Goal: Use online tool/utility: Utilize a website feature to perform a specific function

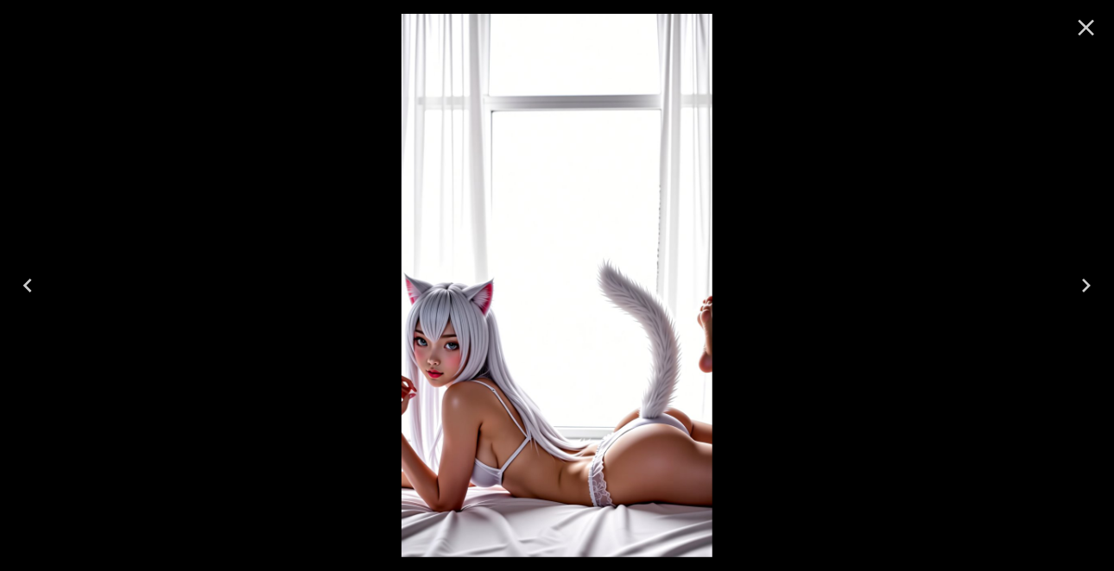
click at [1091, 285] on icon "Next" at bounding box center [1086, 286] width 28 height 28
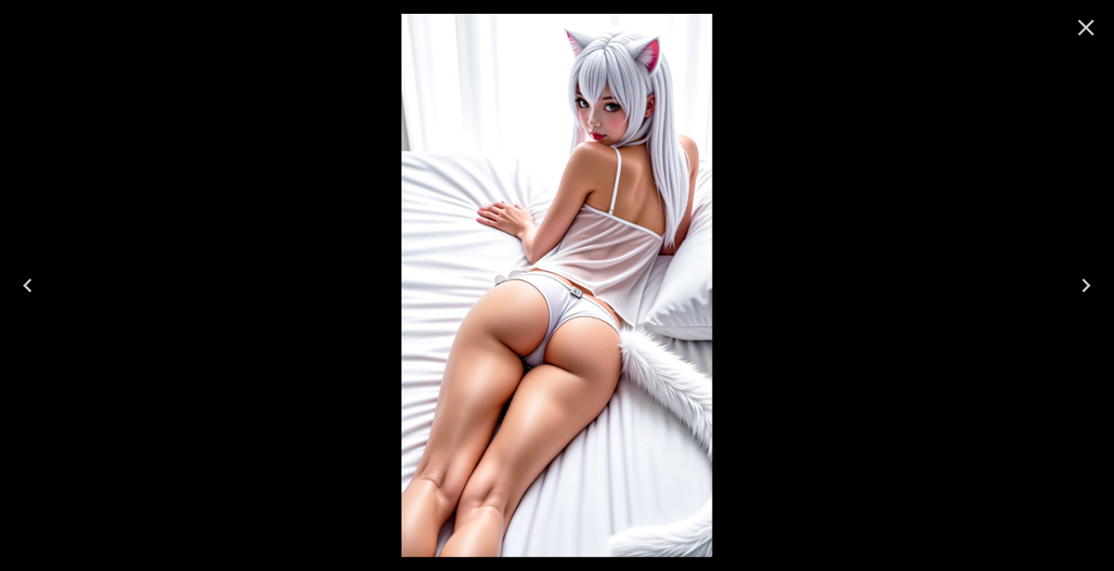
click at [1091, 285] on icon "Next" at bounding box center [1086, 286] width 28 height 28
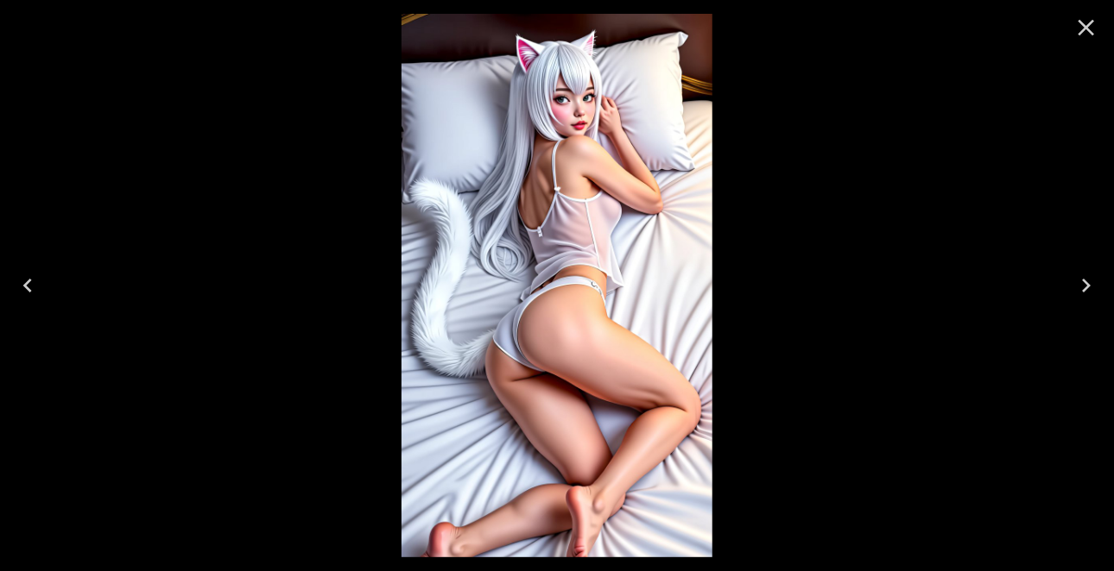
click at [1091, 285] on icon "Next" at bounding box center [1086, 286] width 28 height 28
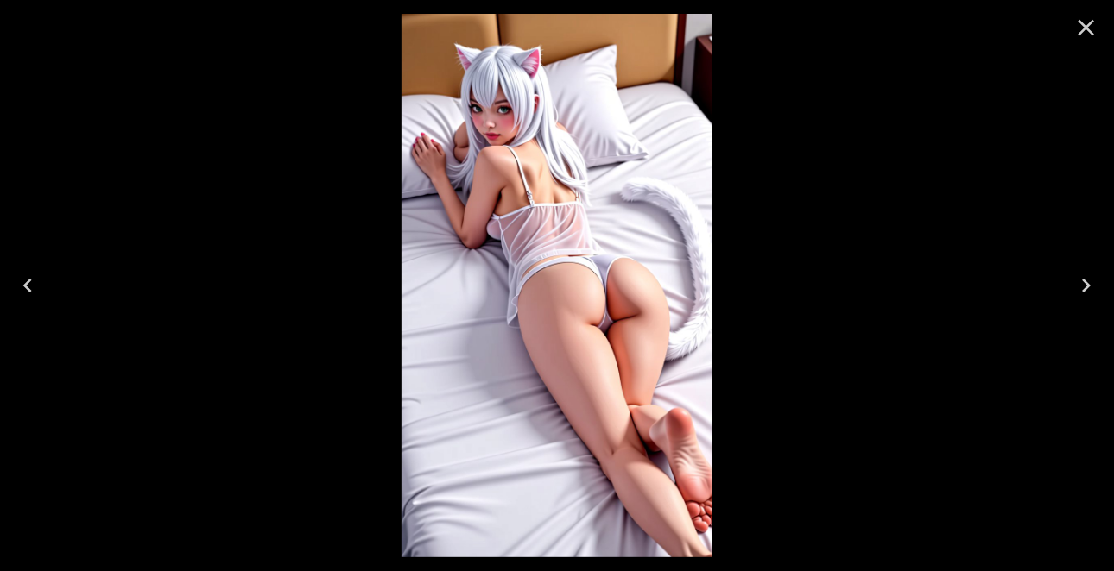
click at [1091, 285] on icon "Next" at bounding box center [1086, 286] width 28 height 28
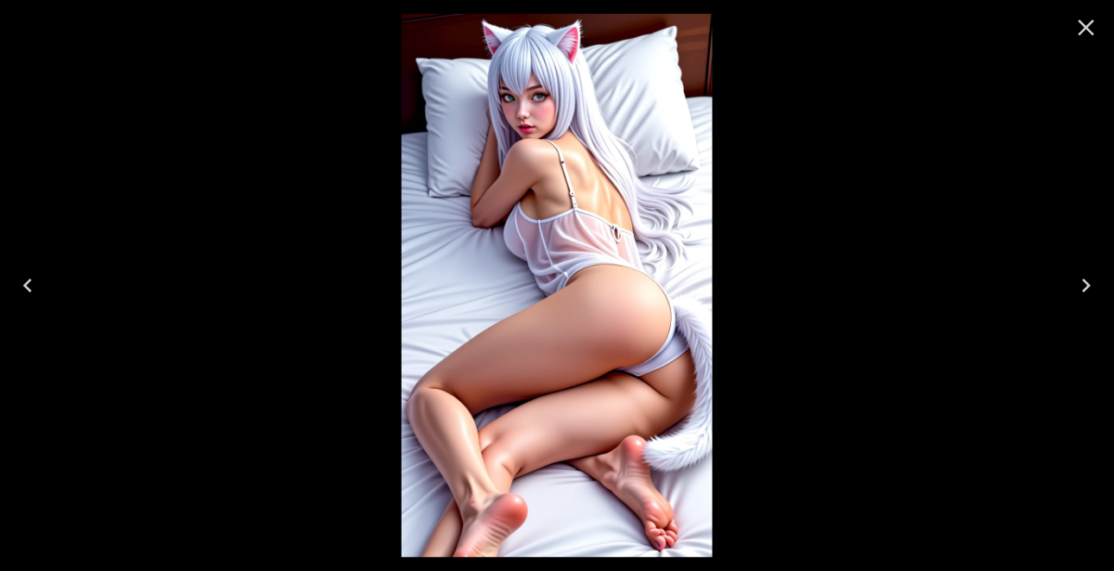
click at [1091, 285] on icon "Next" at bounding box center [1086, 286] width 28 height 28
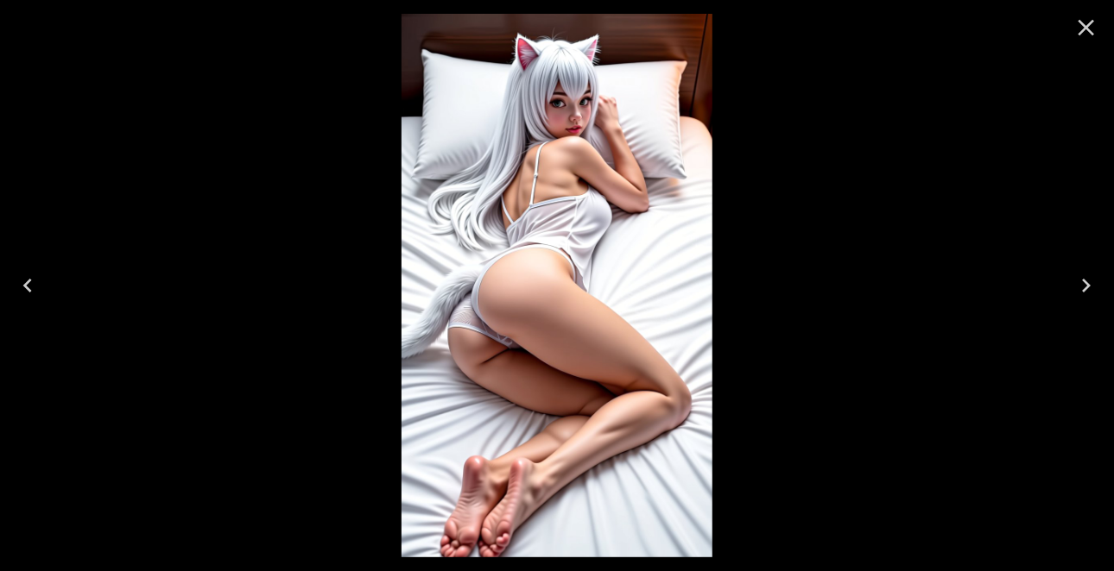
click at [1086, 275] on icon "Next" at bounding box center [1086, 286] width 28 height 28
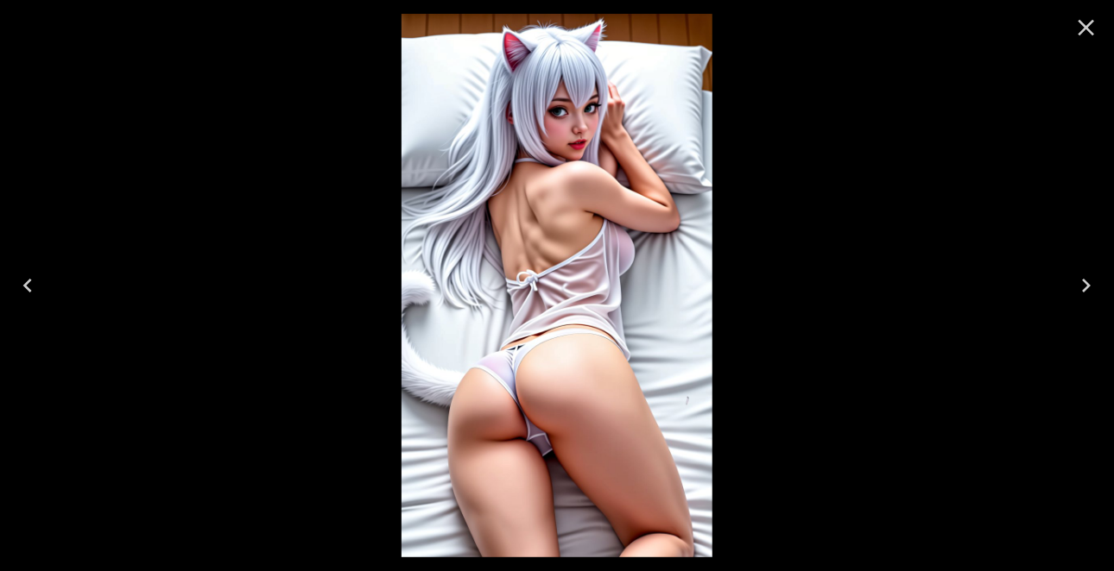
click at [1086, 275] on icon "Next" at bounding box center [1086, 286] width 28 height 28
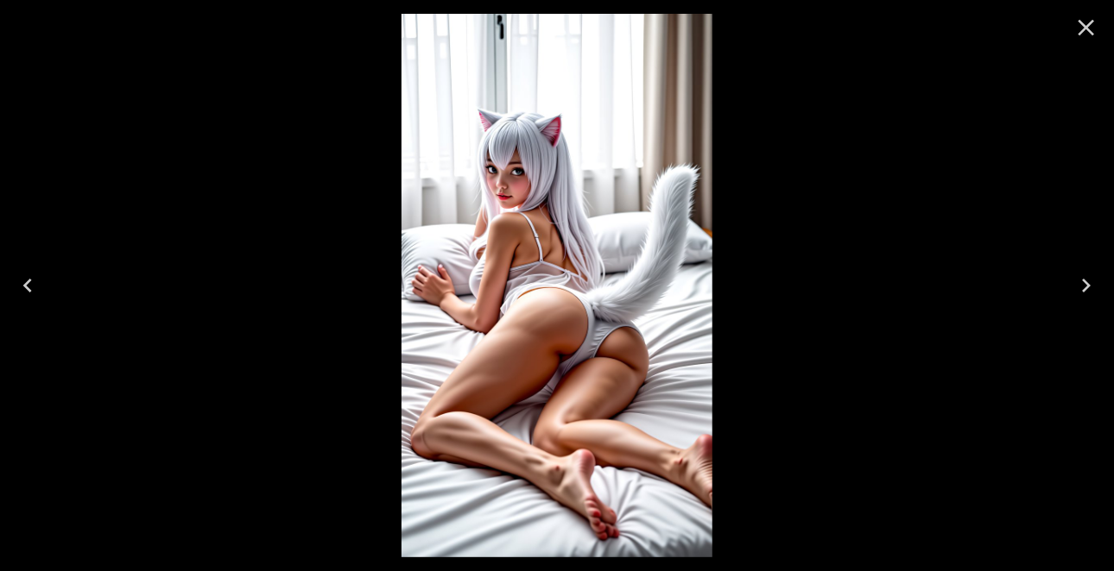
click at [1086, 275] on icon "Next" at bounding box center [1086, 286] width 28 height 28
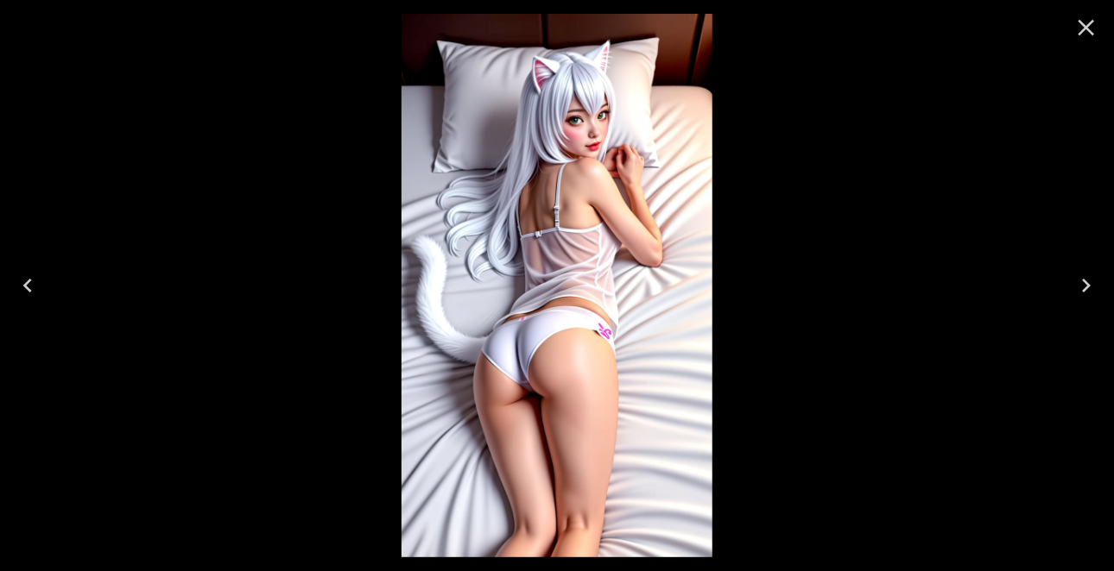
click at [1086, 275] on icon "Next" at bounding box center [1086, 286] width 28 height 28
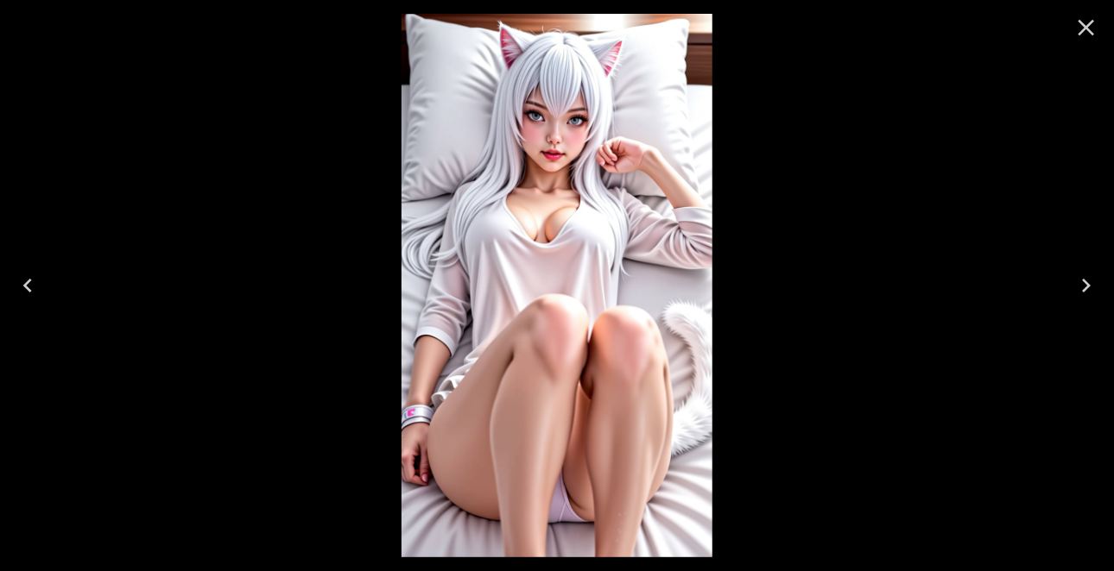
click at [1086, 275] on icon "Next" at bounding box center [1086, 286] width 28 height 28
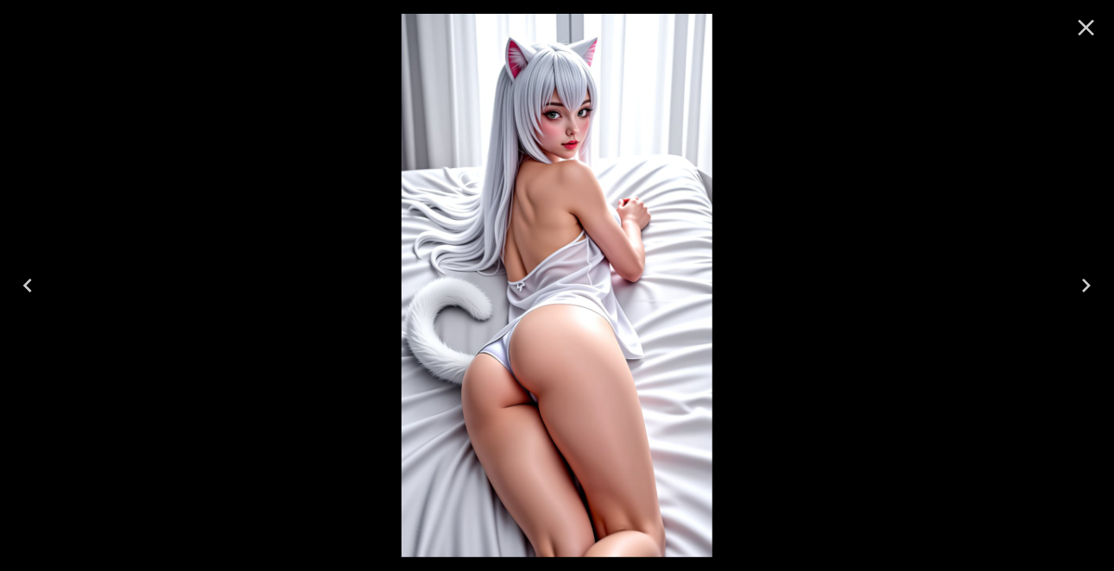
click at [1086, 275] on icon "Next" at bounding box center [1086, 286] width 28 height 28
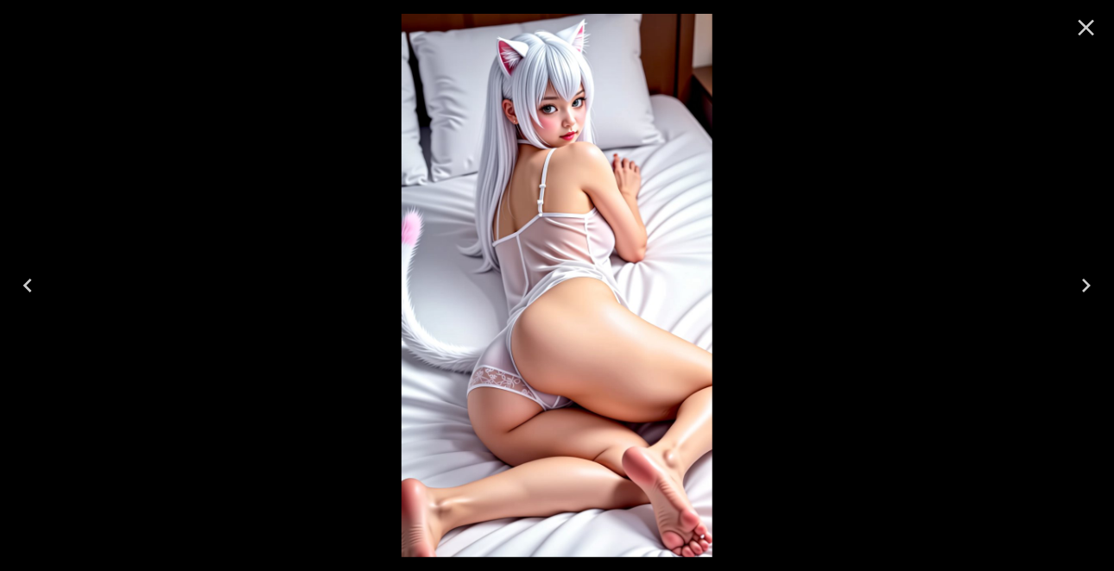
click at [1086, 275] on icon "Next" at bounding box center [1086, 286] width 28 height 28
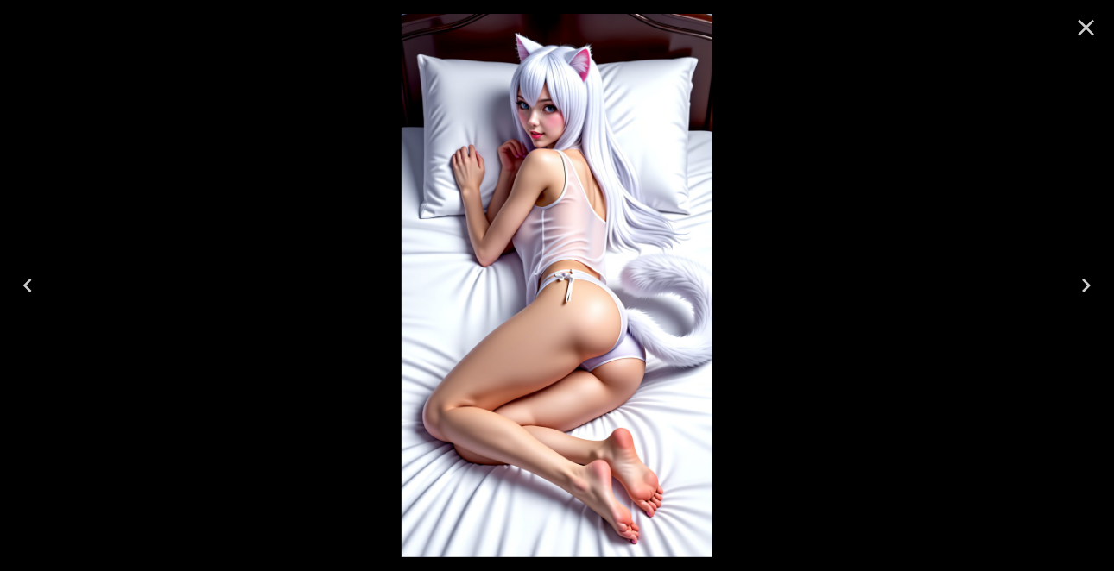
click at [1086, 275] on icon "Next" at bounding box center [1086, 286] width 28 height 28
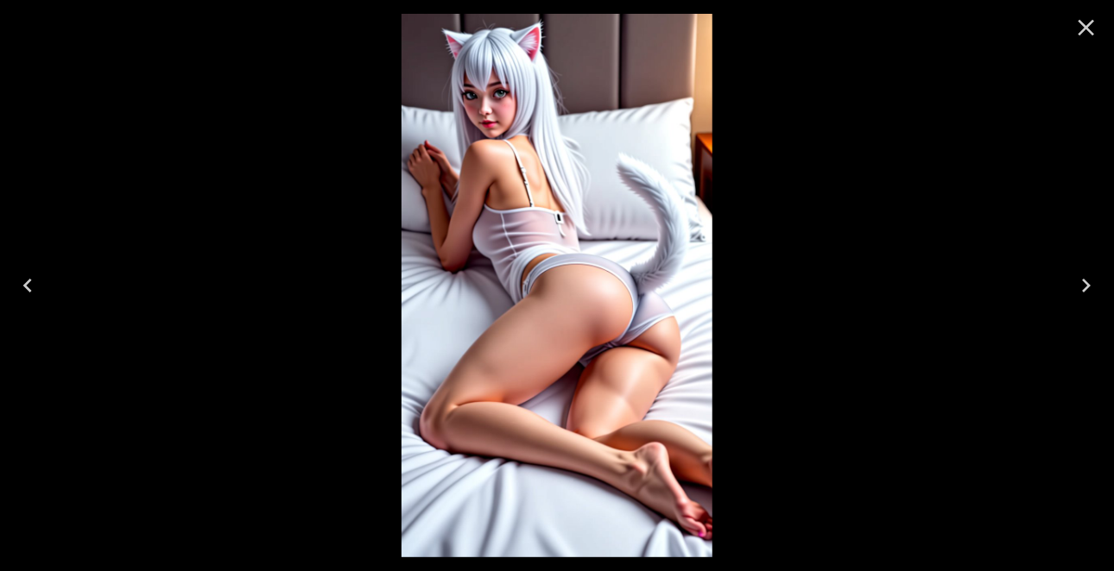
click at [1086, 275] on icon "Next" at bounding box center [1086, 286] width 28 height 28
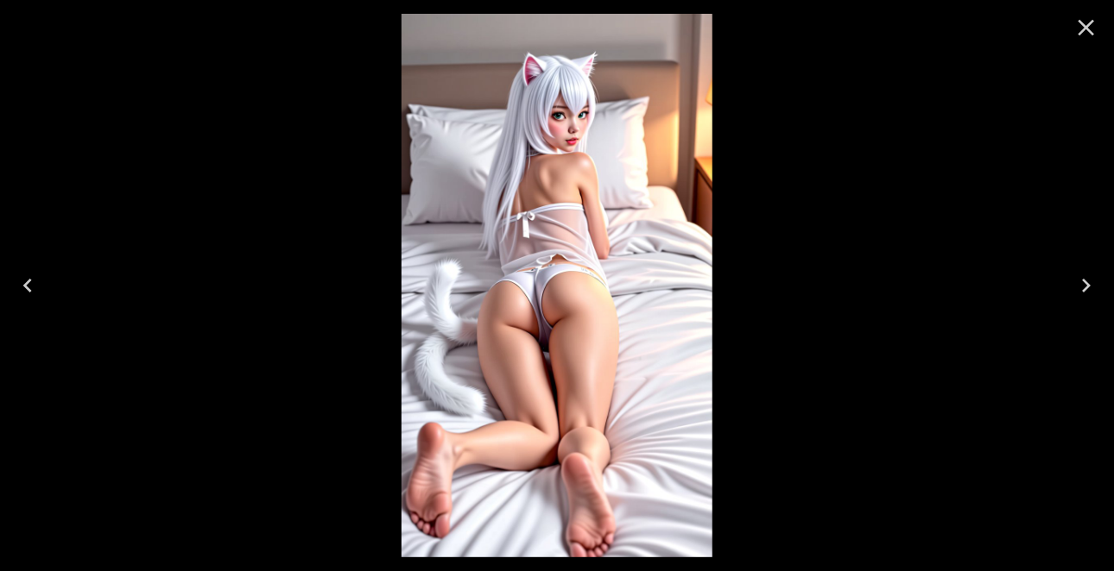
click at [1086, 275] on icon "Next" at bounding box center [1086, 286] width 28 height 28
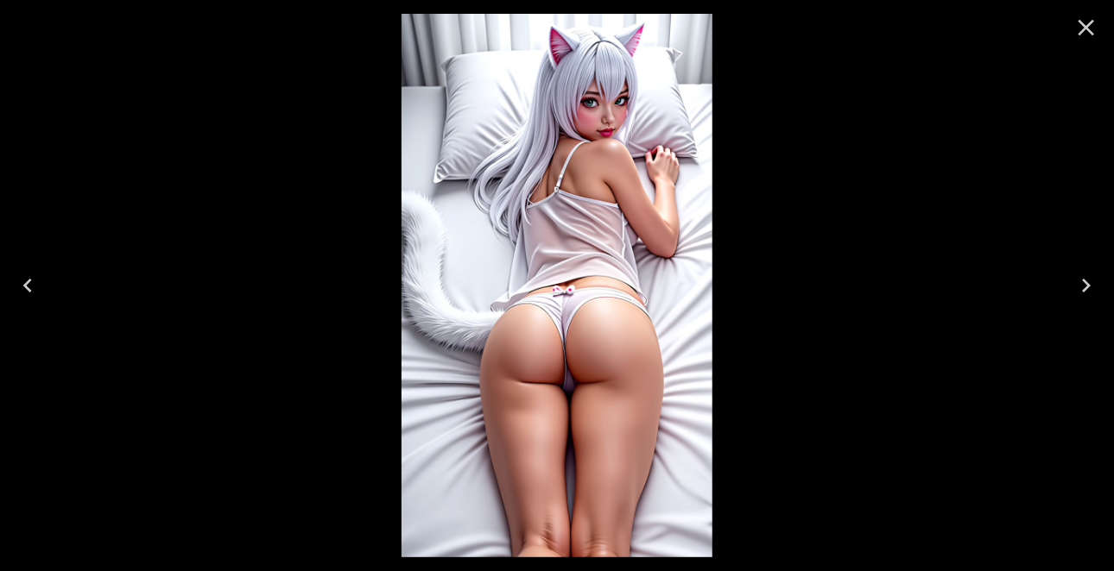
click at [1086, 275] on icon "Next" at bounding box center [1086, 286] width 28 height 28
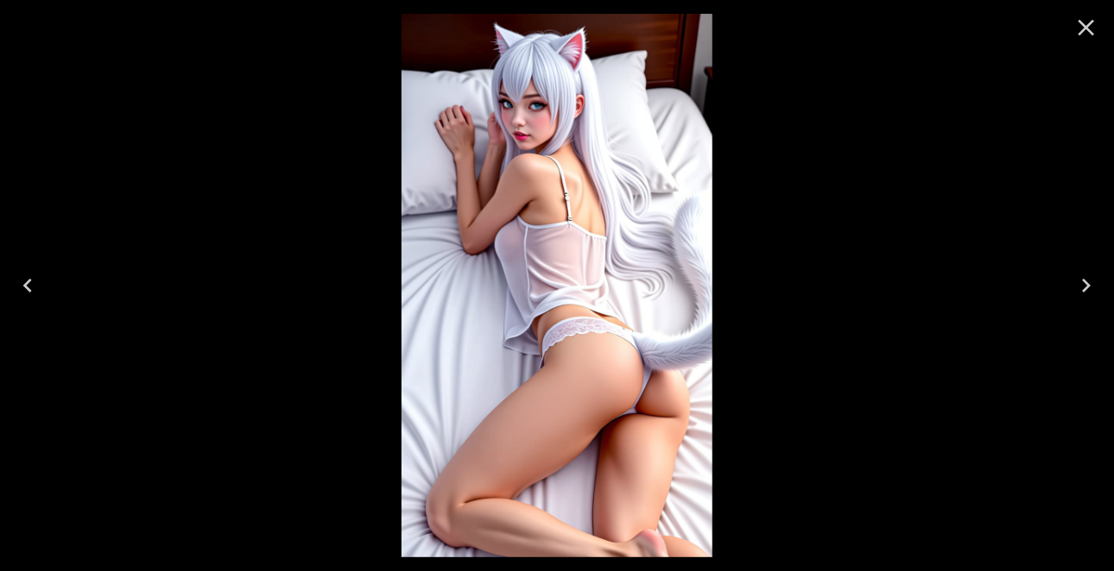
click at [1081, 287] on icon "Next" at bounding box center [1086, 286] width 28 height 28
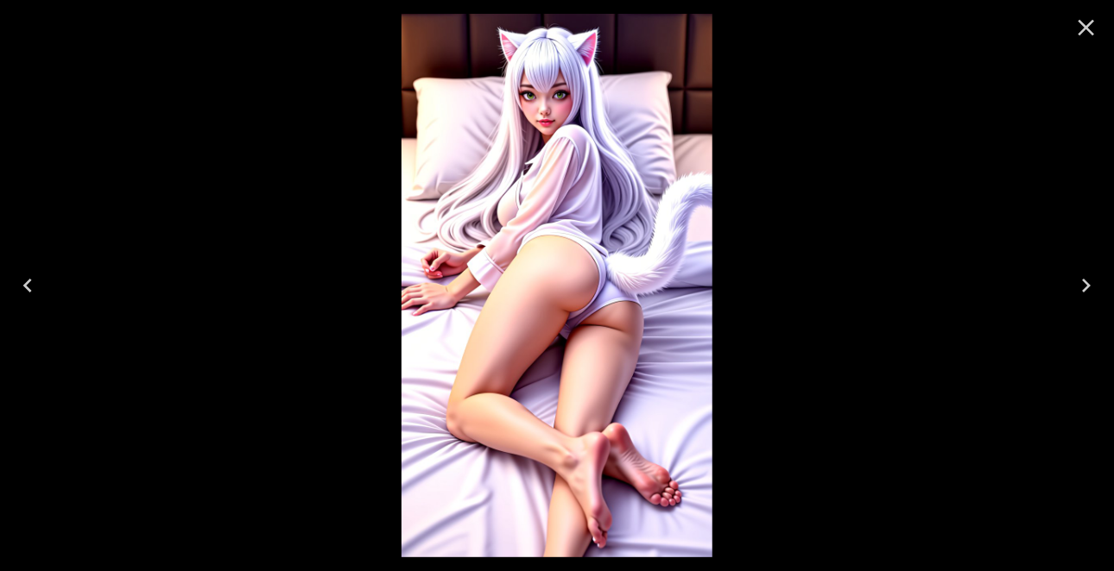
click at [1081, 287] on icon "Next" at bounding box center [1086, 286] width 28 height 28
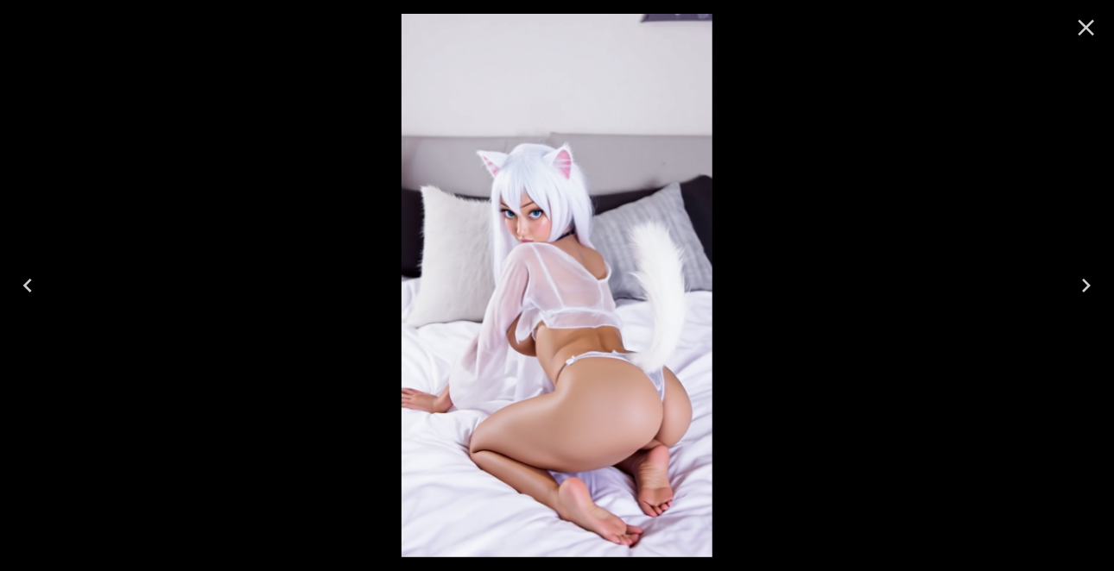
click at [1081, 287] on icon "Next" at bounding box center [1086, 286] width 28 height 28
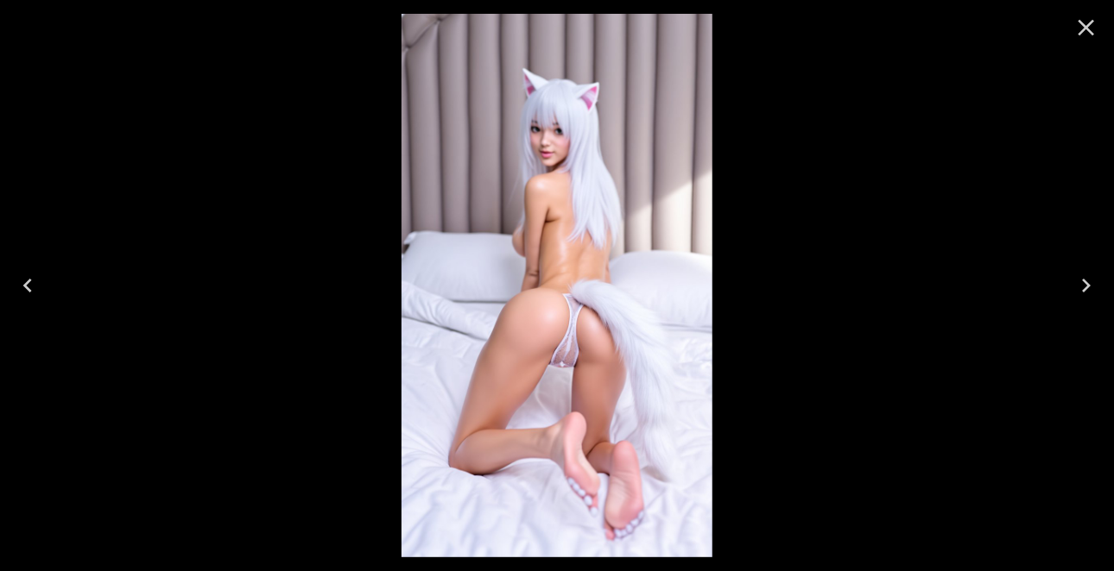
click at [1088, 287] on icon "Next" at bounding box center [1086, 286] width 9 height 14
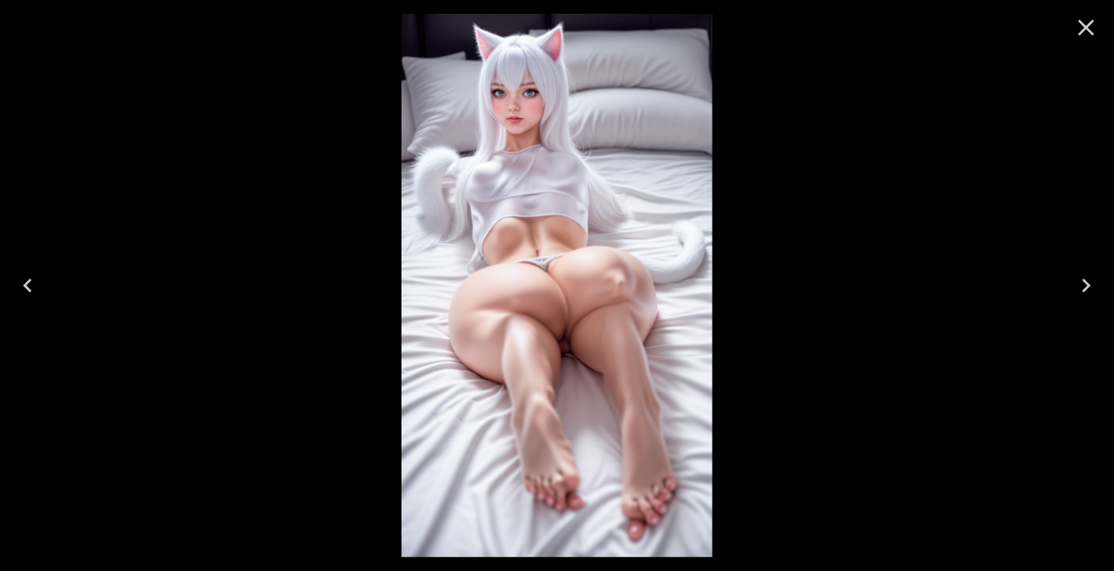
click at [1088, 287] on icon "Next" at bounding box center [1086, 286] width 9 height 14
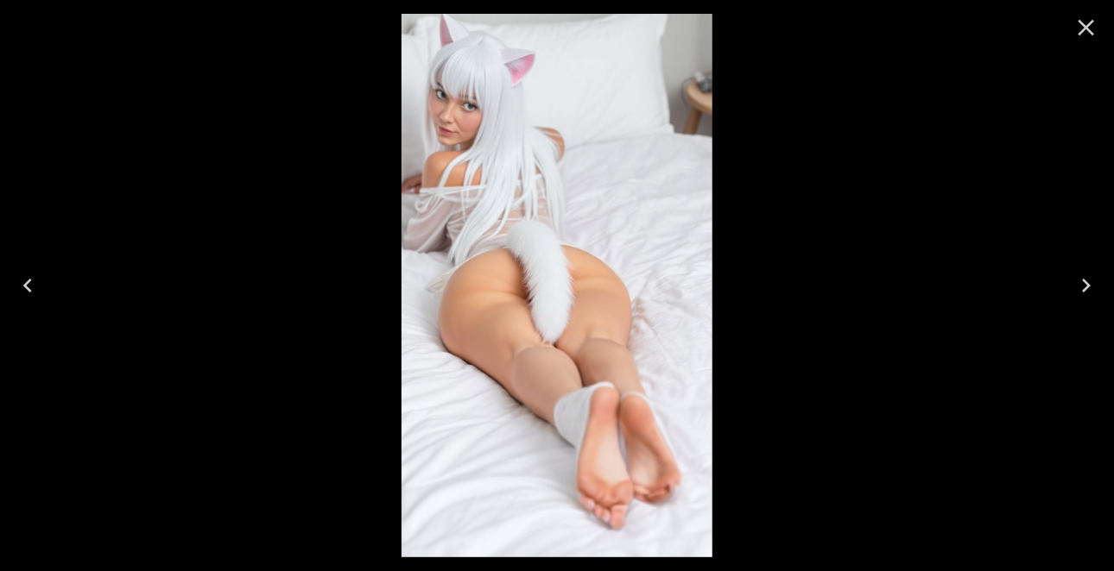
click at [1088, 287] on icon "Next" at bounding box center [1086, 286] width 9 height 14
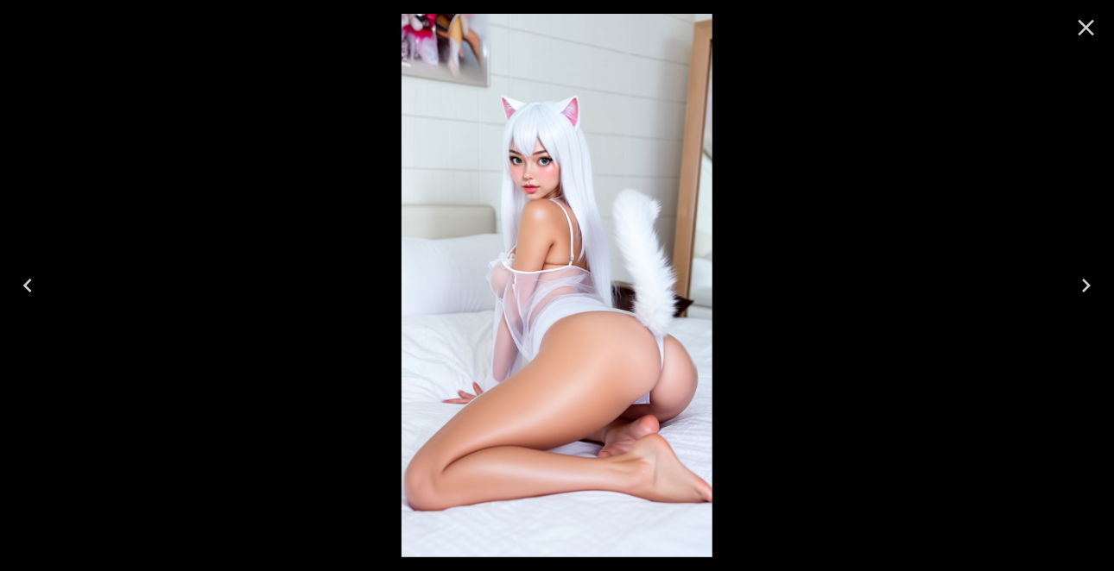
click at [1088, 287] on icon "Next" at bounding box center [1086, 286] width 9 height 14
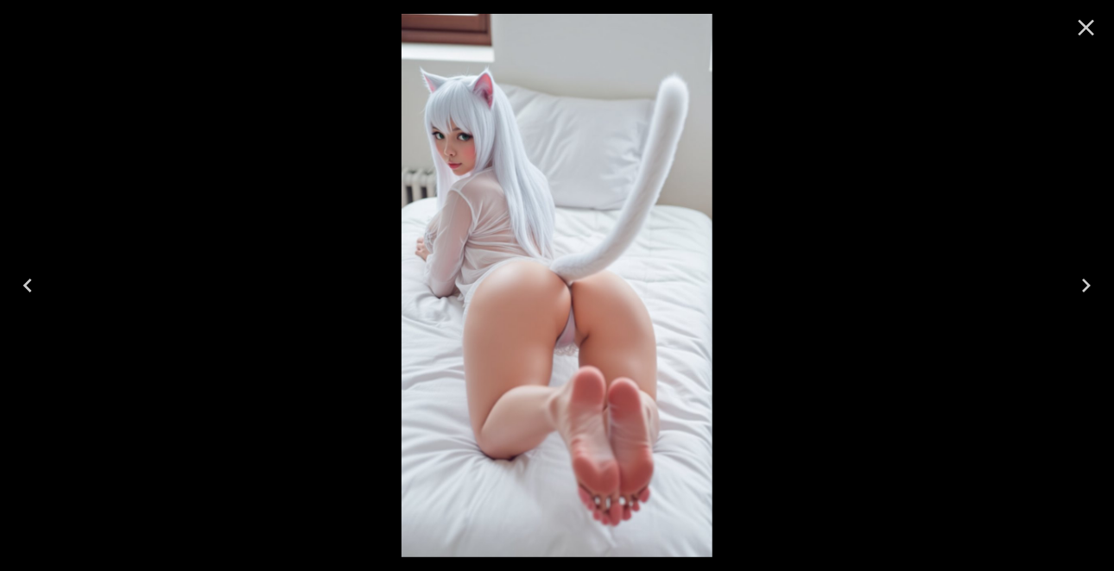
click at [1088, 287] on icon "Next" at bounding box center [1086, 286] width 9 height 14
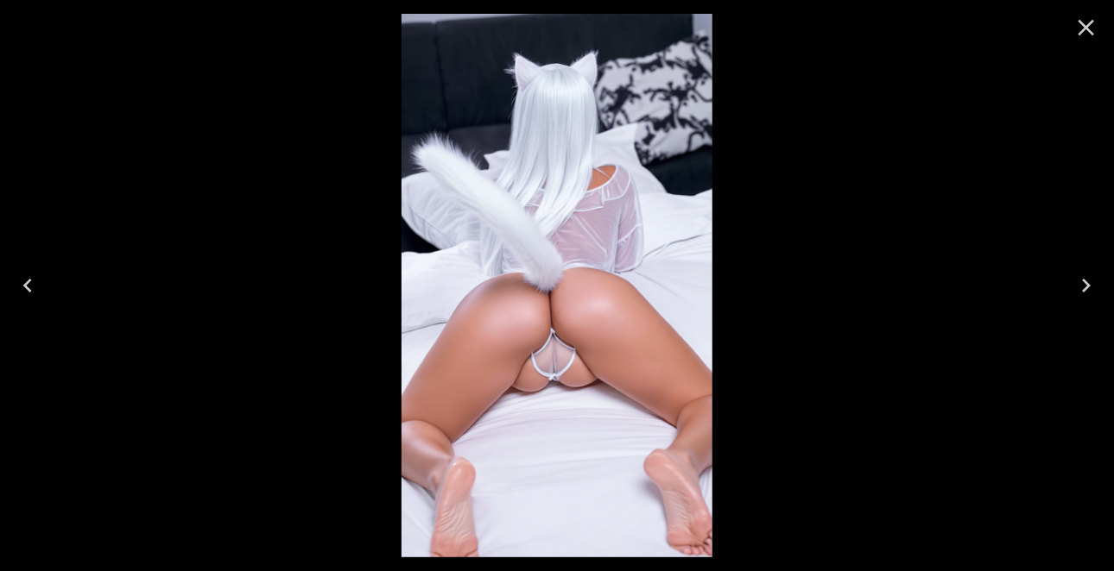
click at [1088, 287] on icon "Next" at bounding box center [1086, 286] width 9 height 14
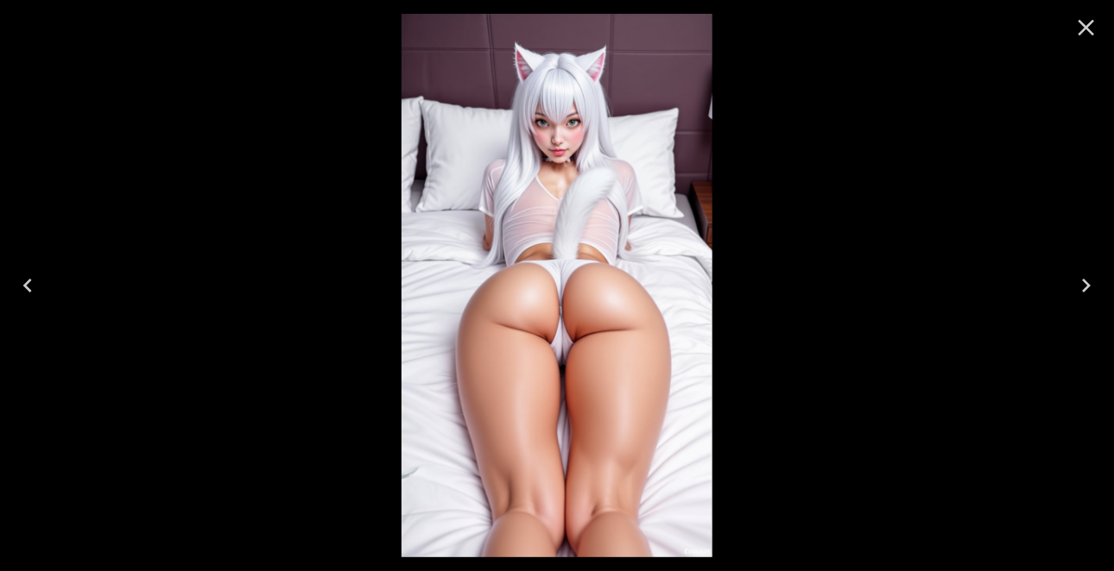
click at [1088, 287] on icon "Next" at bounding box center [1086, 286] width 9 height 14
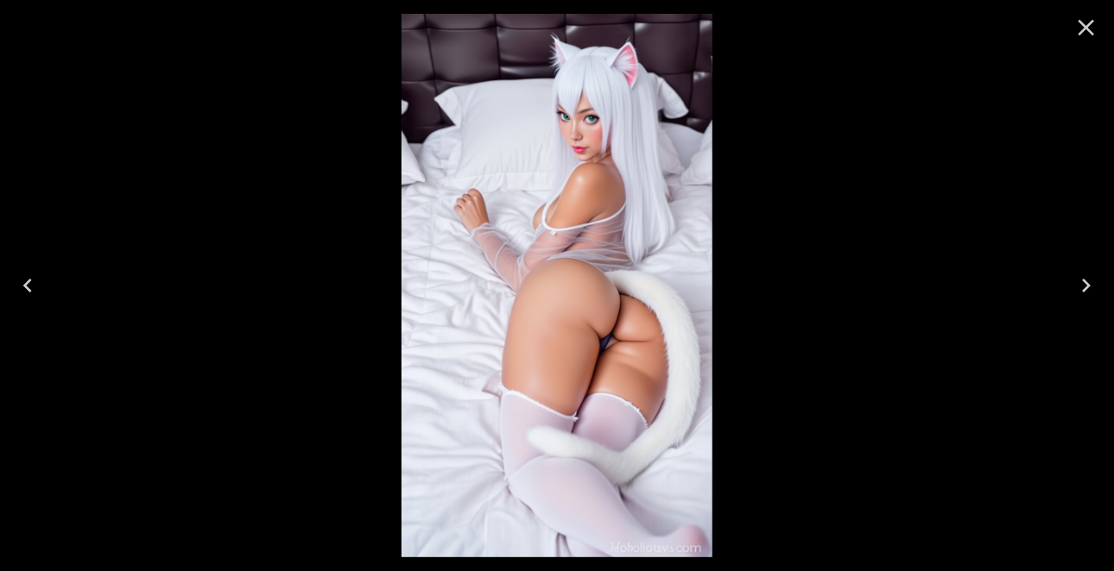
click at [1088, 287] on icon "Next" at bounding box center [1086, 286] width 9 height 14
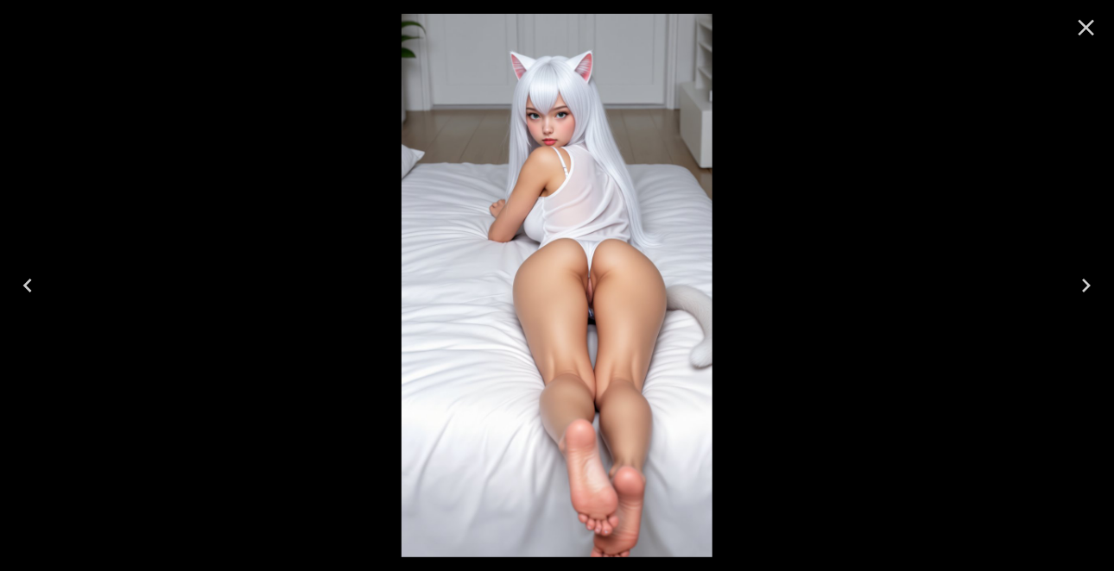
click at [1088, 287] on icon "Next" at bounding box center [1086, 286] width 9 height 14
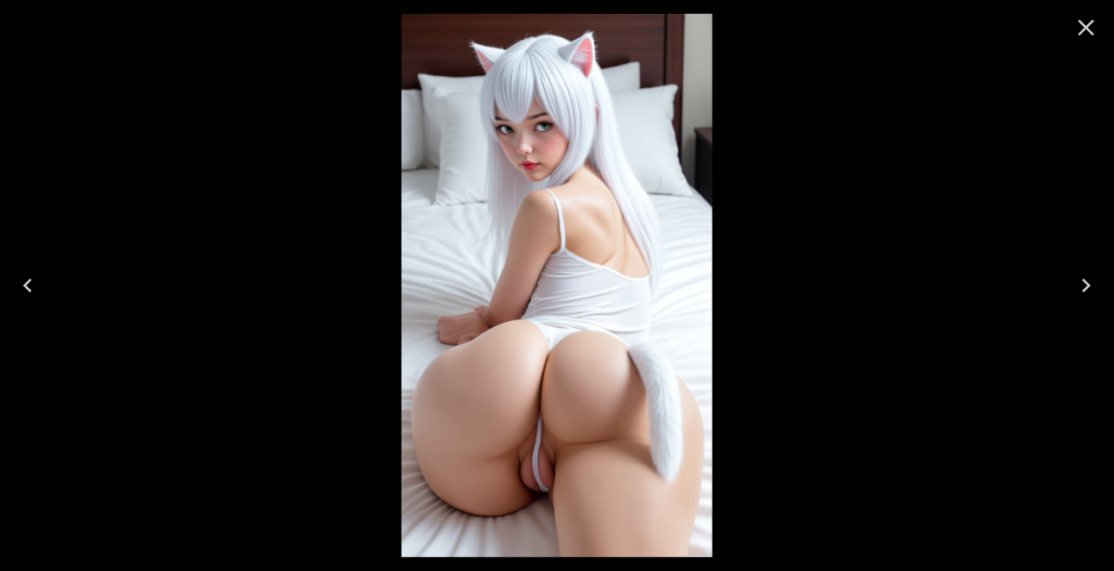
click at [1088, 287] on icon "Next" at bounding box center [1086, 286] width 9 height 14
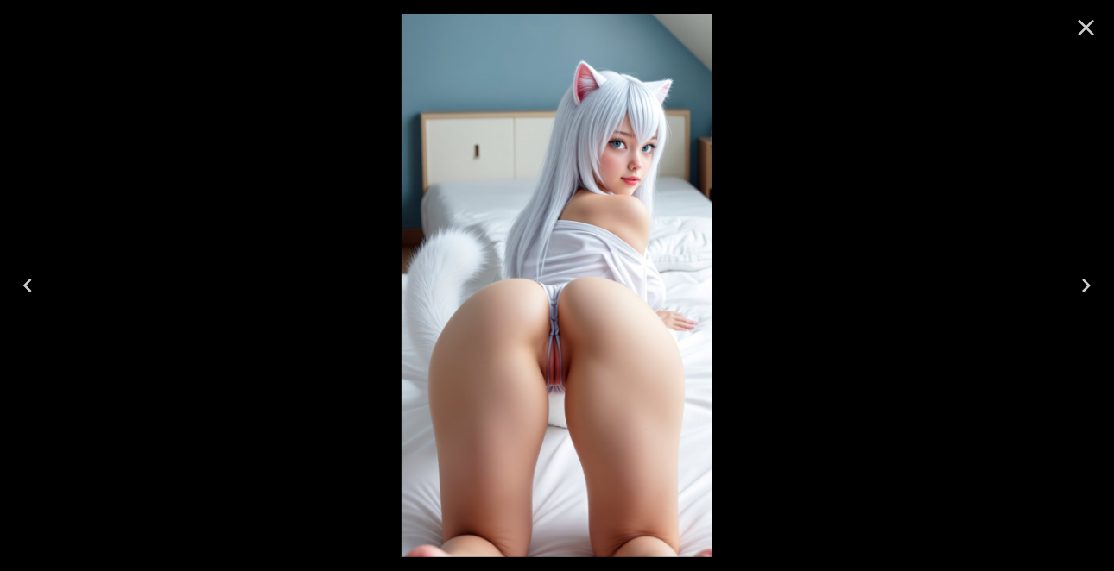
click at [1088, 287] on icon "Next" at bounding box center [1086, 286] width 9 height 14
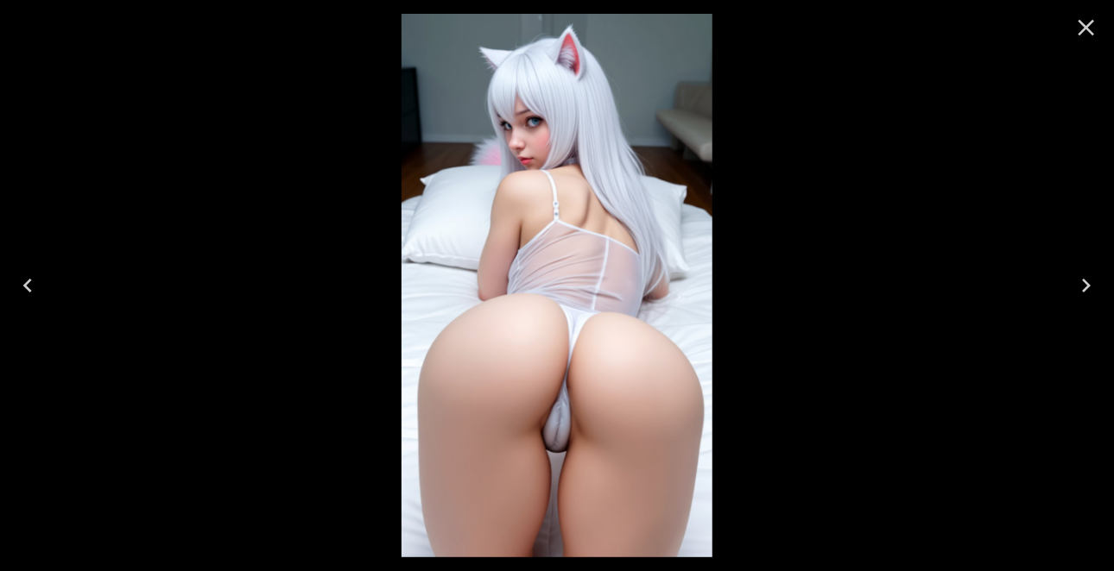
click at [1088, 287] on icon "Next" at bounding box center [1086, 286] width 9 height 14
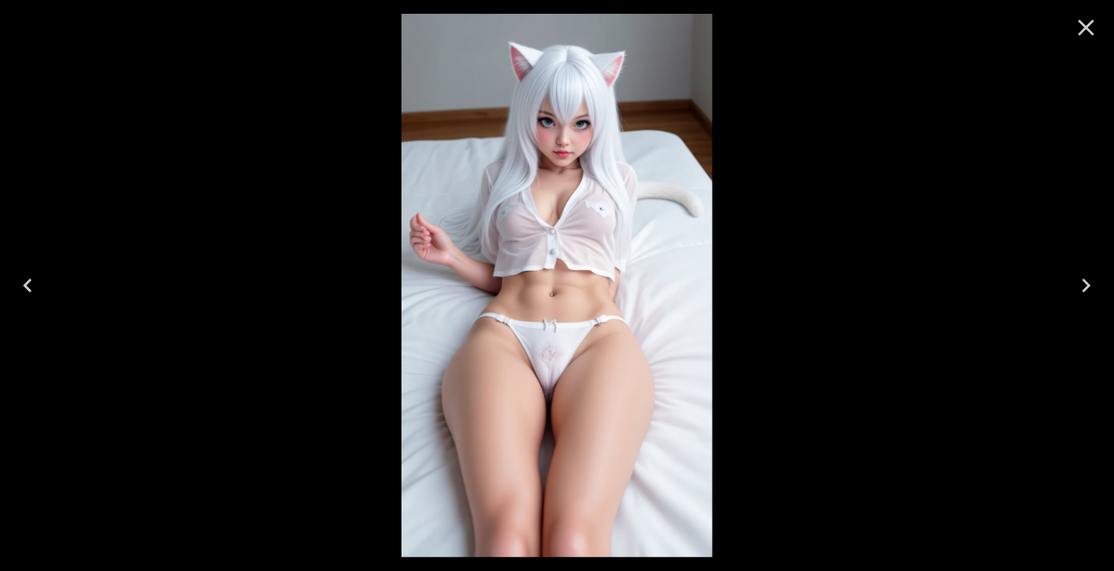
click at [1088, 287] on icon "Next" at bounding box center [1086, 286] width 9 height 14
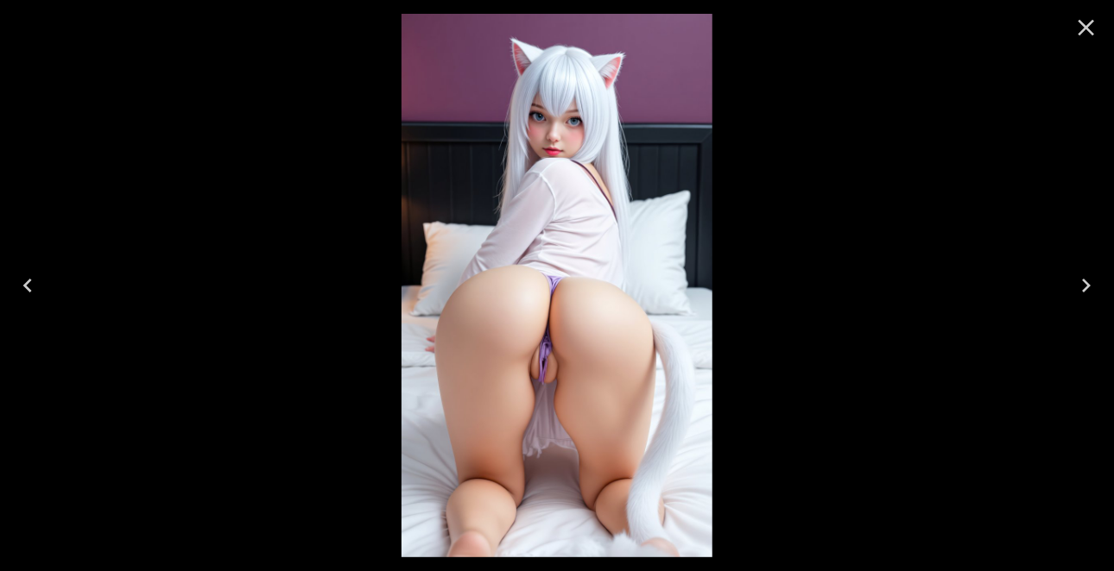
click at [1088, 287] on icon "Next" at bounding box center [1086, 286] width 9 height 14
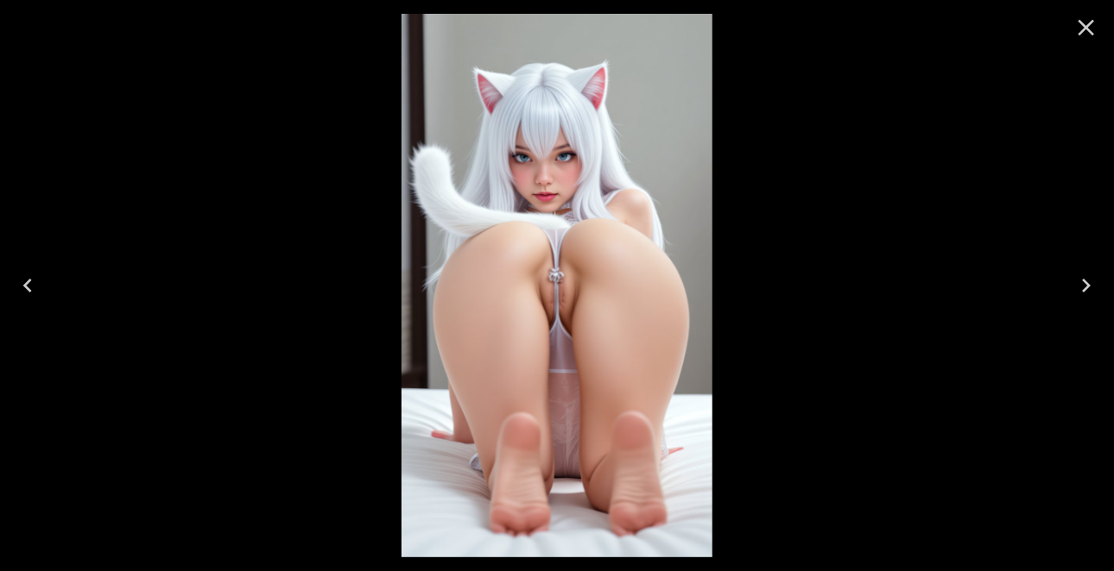
click at [1088, 287] on icon "Next" at bounding box center [1086, 286] width 9 height 14
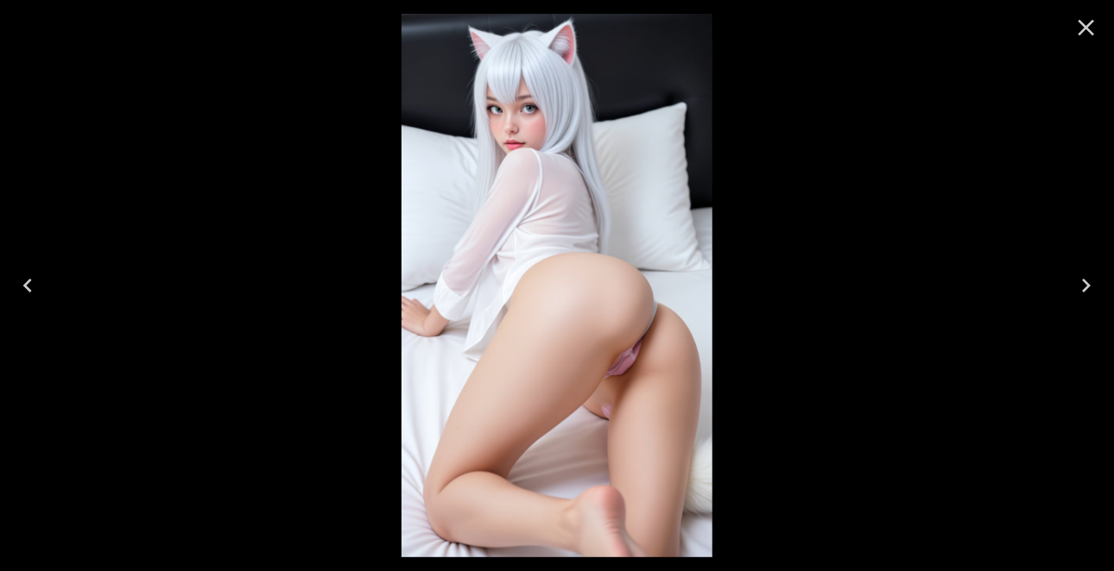
click at [1088, 287] on icon "Next" at bounding box center [1086, 286] width 9 height 14
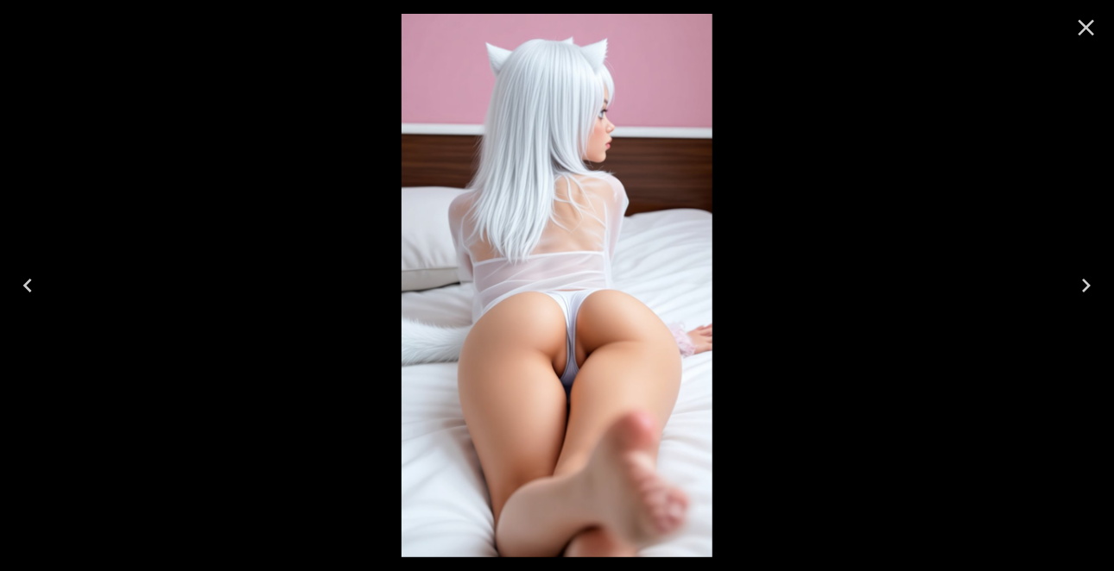
click at [1088, 287] on icon "Next" at bounding box center [1086, 286] width 9 height 14
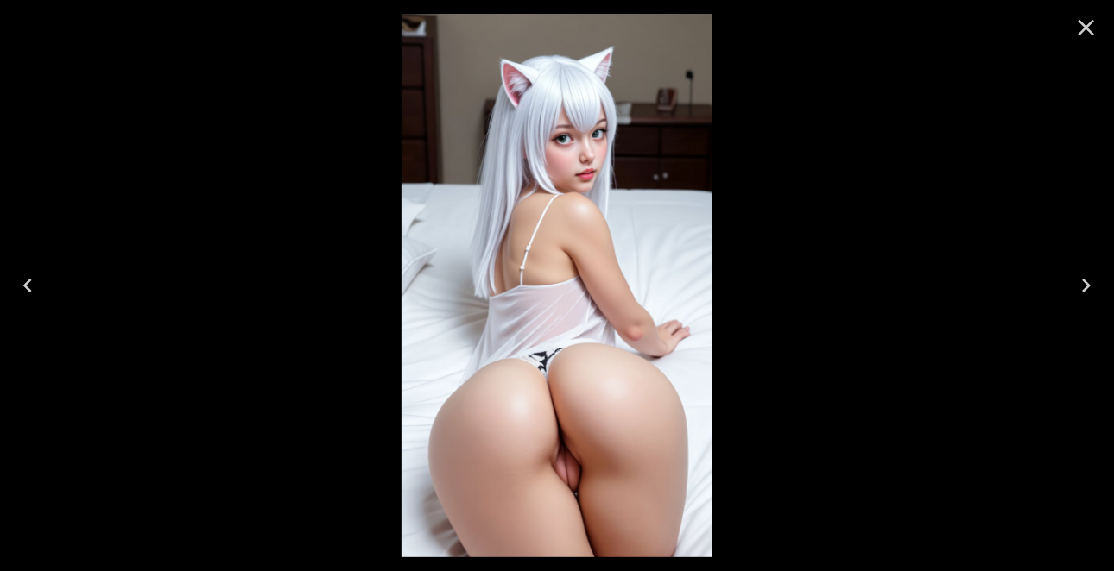
click at [1088, 287] on icon "Next" at bounding box center [1086, 286] width 9 height 14
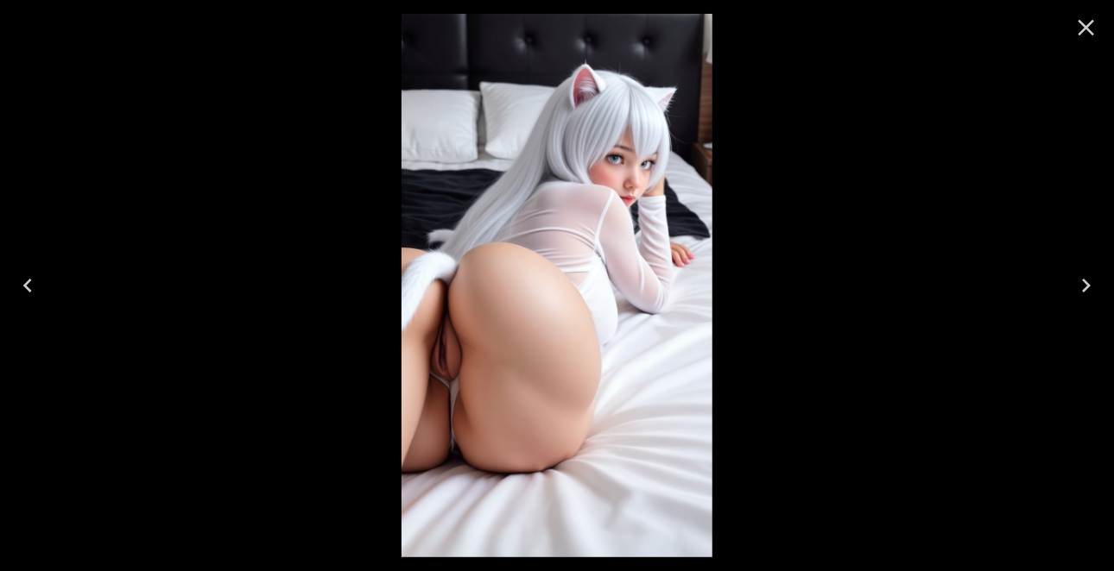
click at [1088, 287] on icon "Next" at bounding box center [1086, 286] width 9 height 14
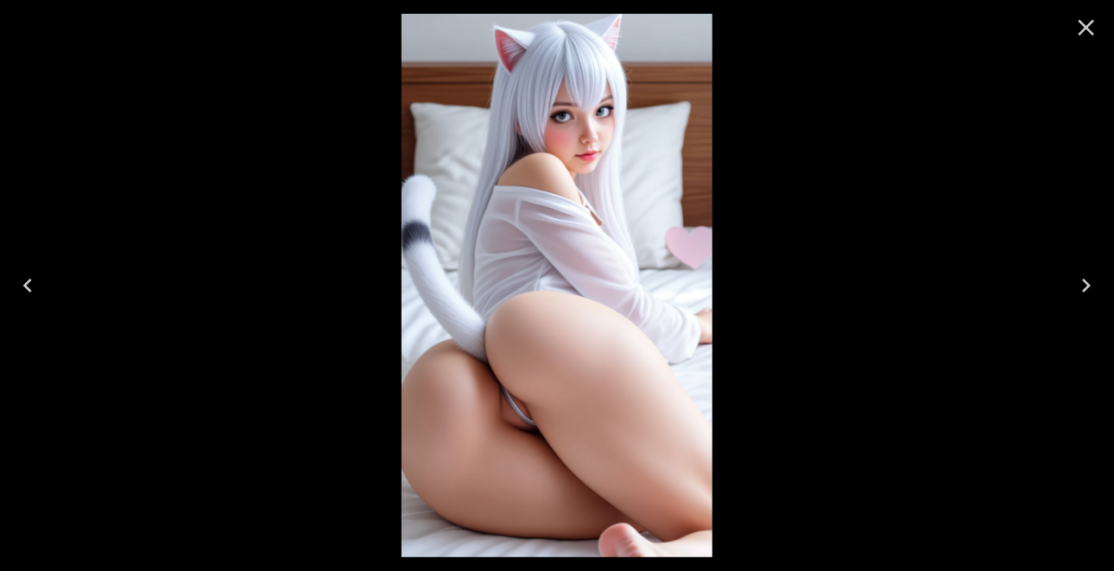
click at [1084, 284] on icon "Next" at bounding box center [1086, 286] width 28 height 28
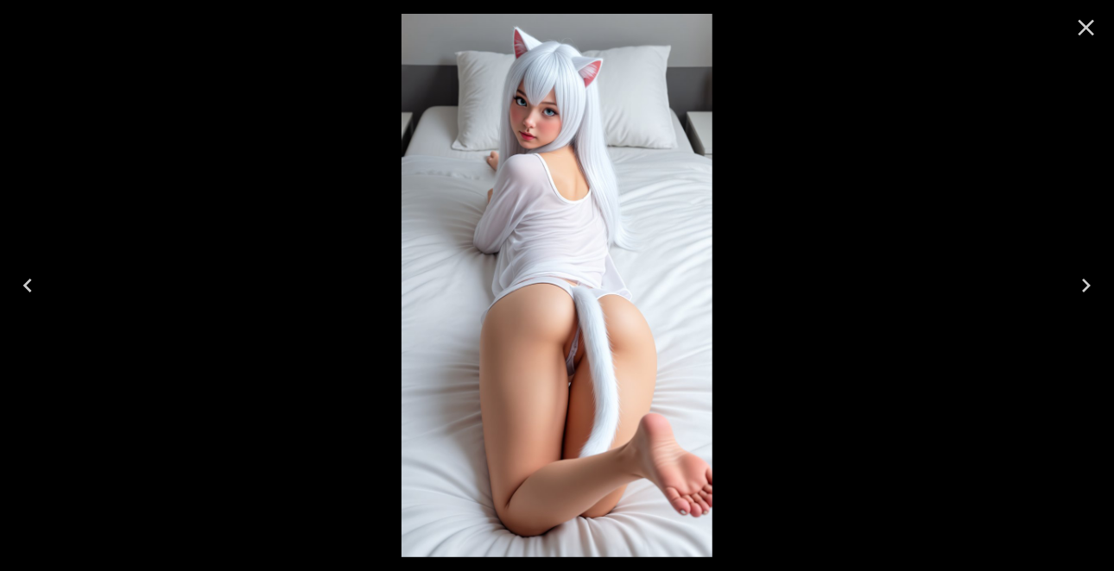
click at [1084, 284] on icon "Next" at bounding box center [1086, 286] width 28 height 28
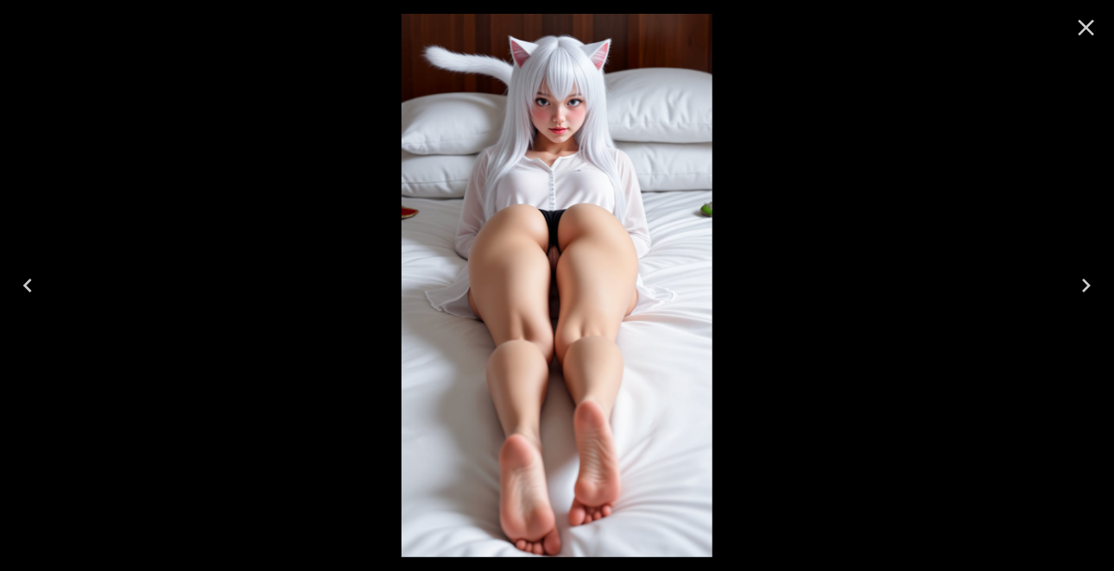
click at [1084, 284] on icon "Next" at bounding box center [1086, 286] width 28 height 28
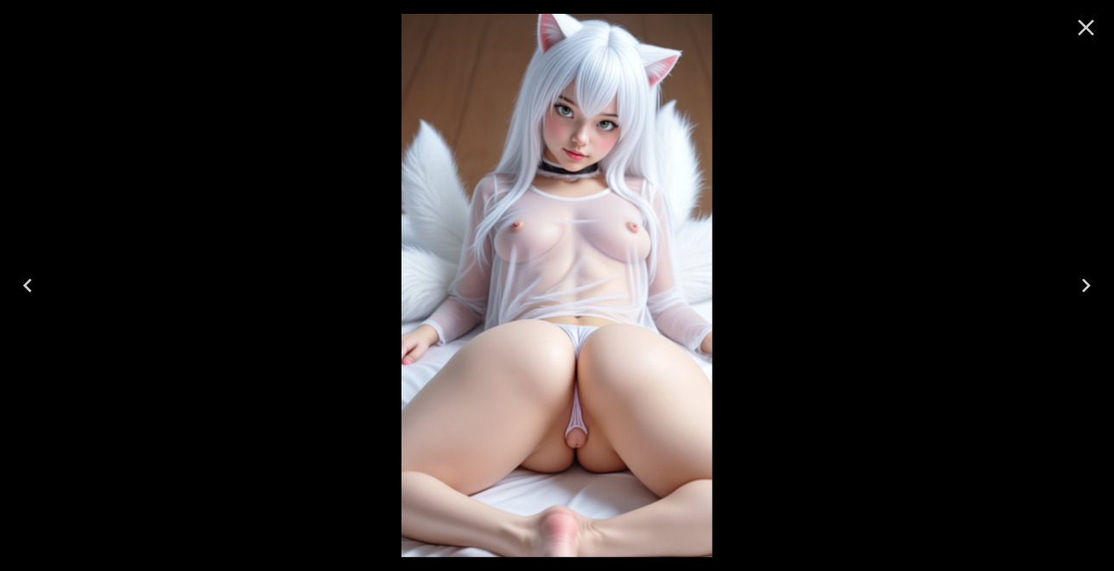
click at [1084, 284] on icon "Next" at bounding box center [1086, 286] width 28 height 28
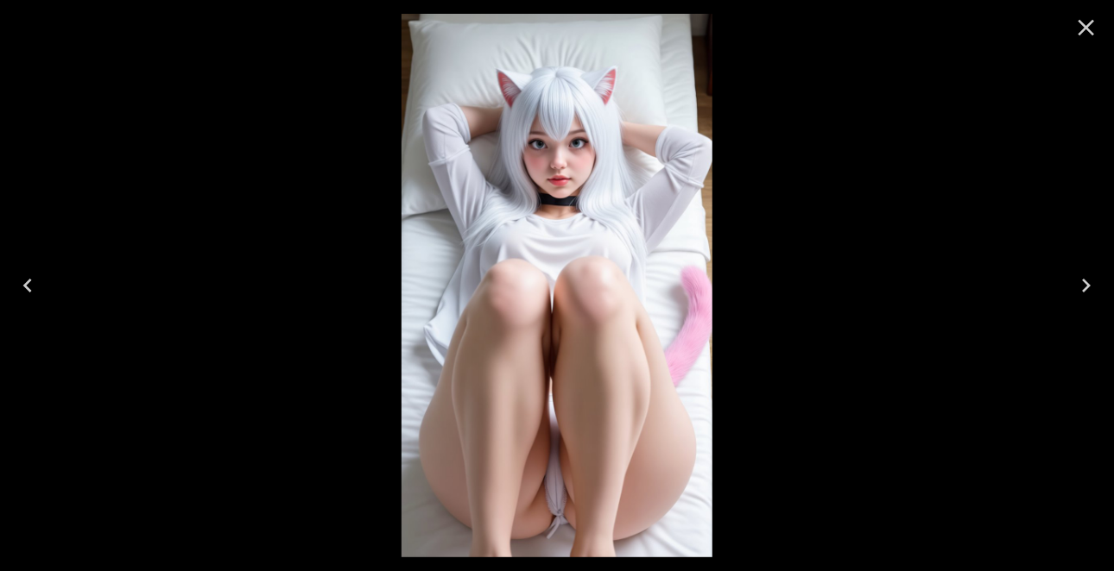
click at [1084, 284] on icon "Next" at bounding box center [1086, 286] width 28 height 28
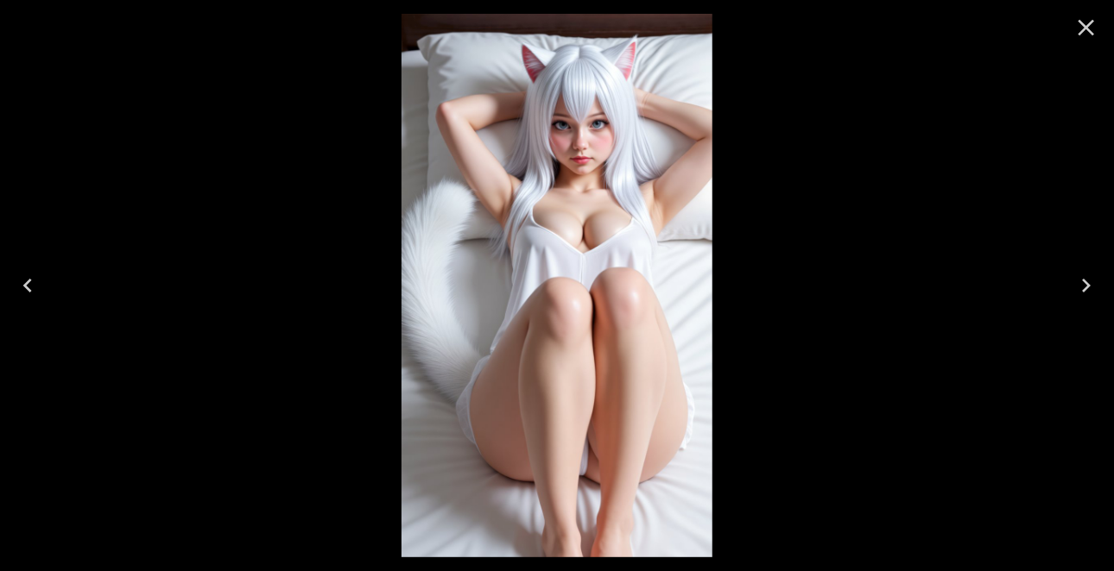
click at [1084, 284] on icon "Next" at bounding box center [1086, 286] width 28 height 28
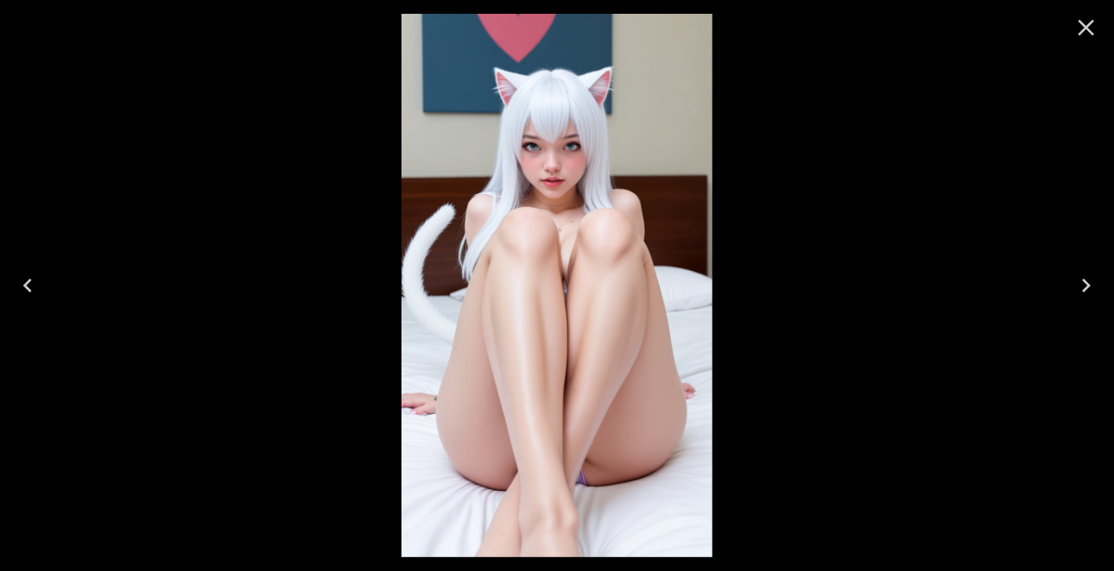
click at [1084, 284] on icon "Next" at bounding box center [1086, 286] width 28 height 28
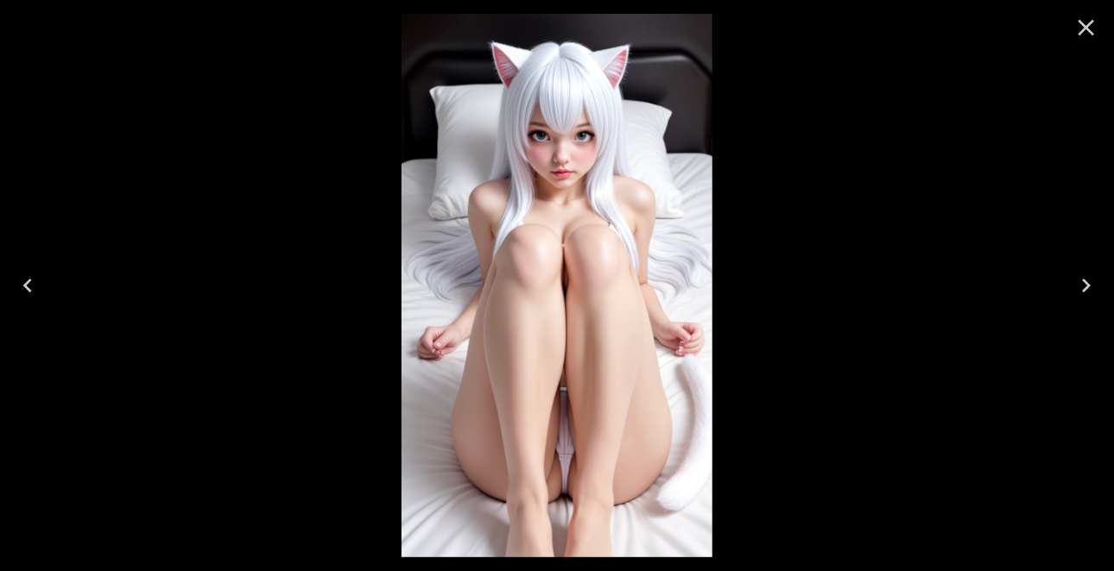
click at [1084, 284] on icon "Next" at bounding box center [1086, 286] width 28 height 28
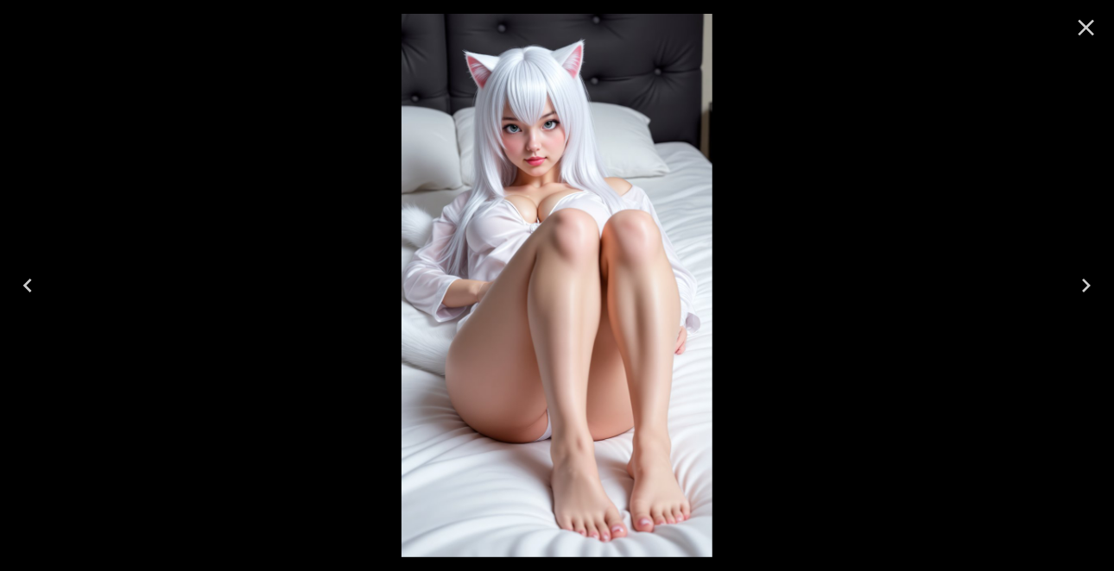
click at [1084, 284] on icon "Next" at bounding box center [1086, 286] width 28 height 28
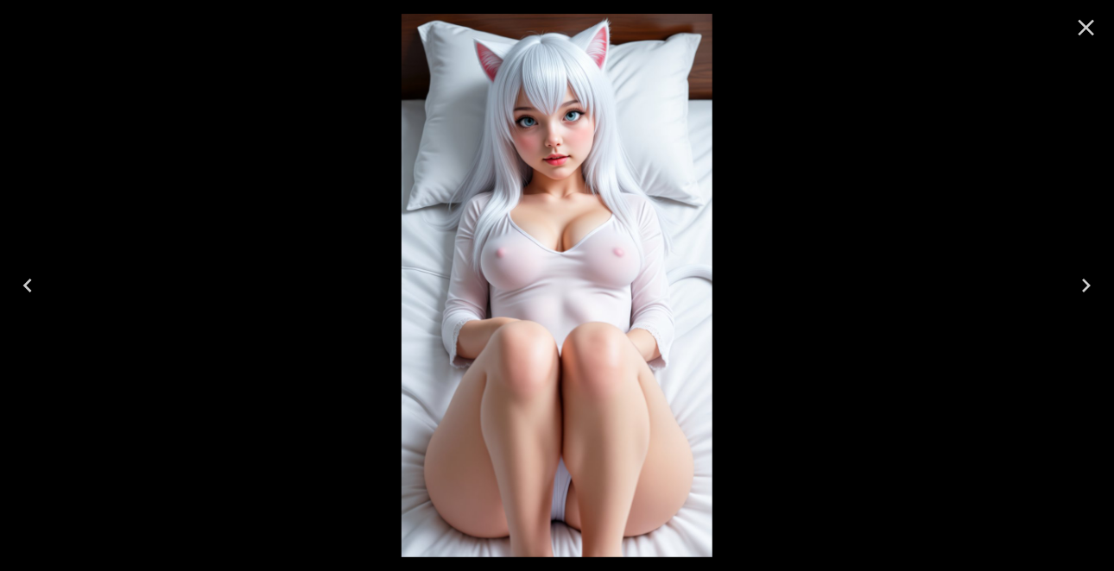
click at [1084, 284] on icon "Next" at bounding box center [1086, 286] width 28 height 28
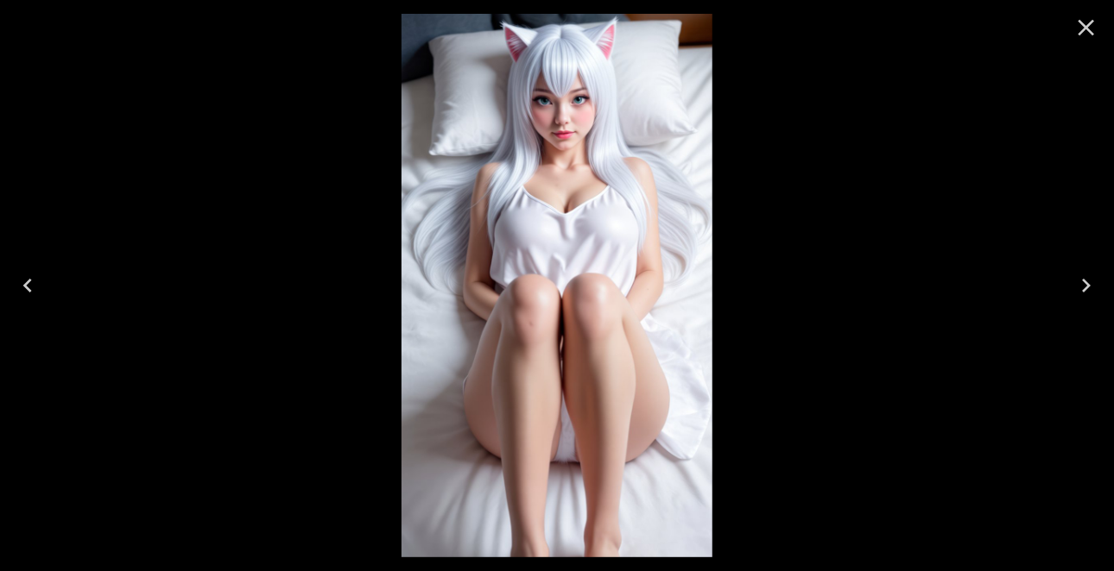
click at [1084, 284] on icon "Next" at bounding box center [1086, 286] width 28 height 28
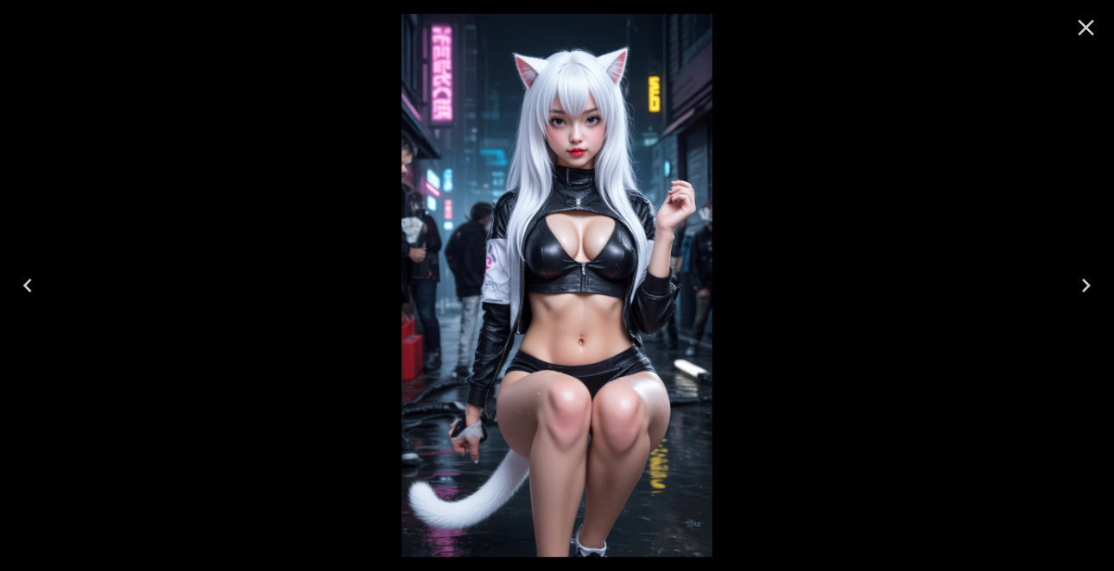
click at [1084, 284] on icon "Next" at bounding box center [1086, 286] width 28 height 28
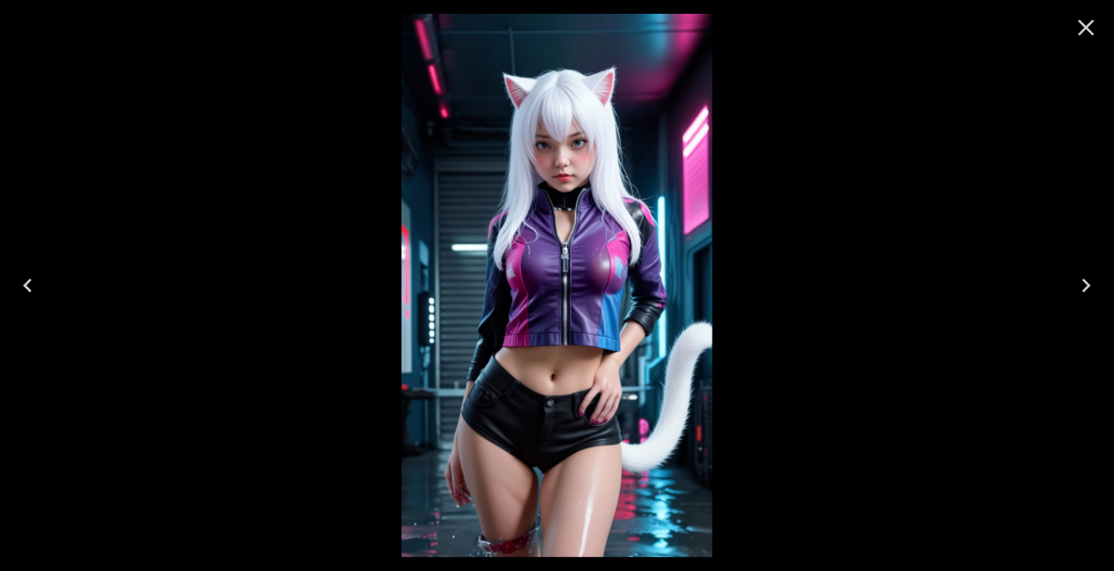
click at [1084, 284] on icon "Next" at bounding box center [1086, 286] width 28 height 28
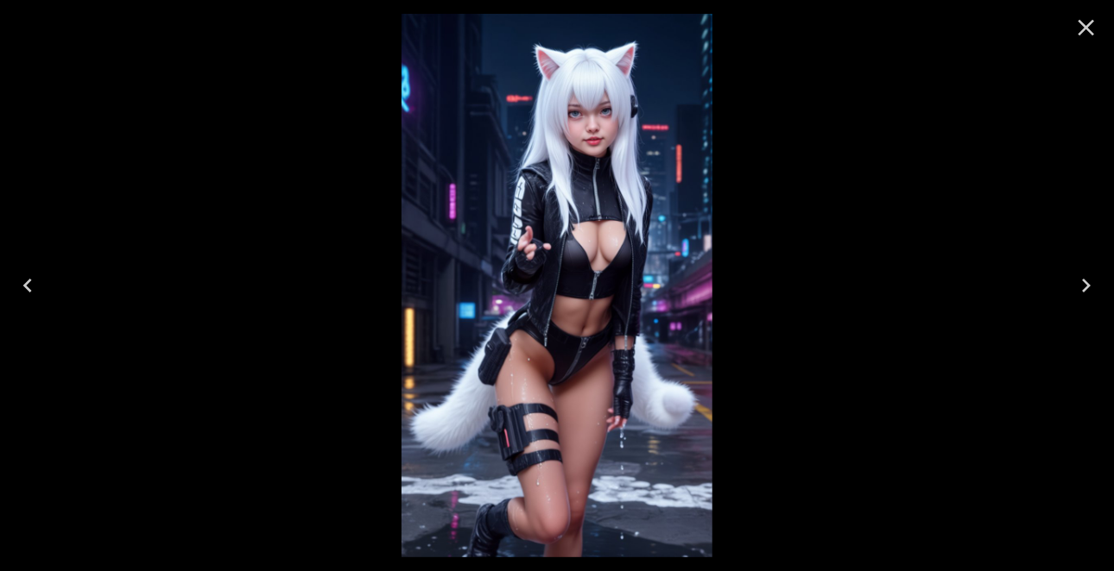
click at [1084, 284] on icon "Next" at bounding box center [1086, 286] width 28 height 28
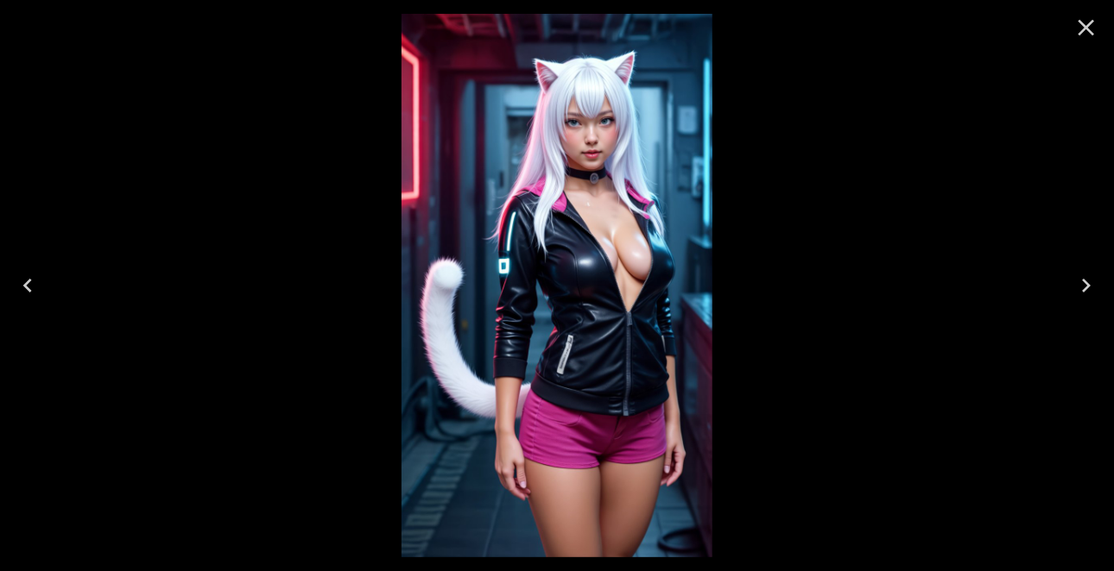
click at [1084, 284] on icon "Next" at bounding box center [1086, 286] width 28 height 28
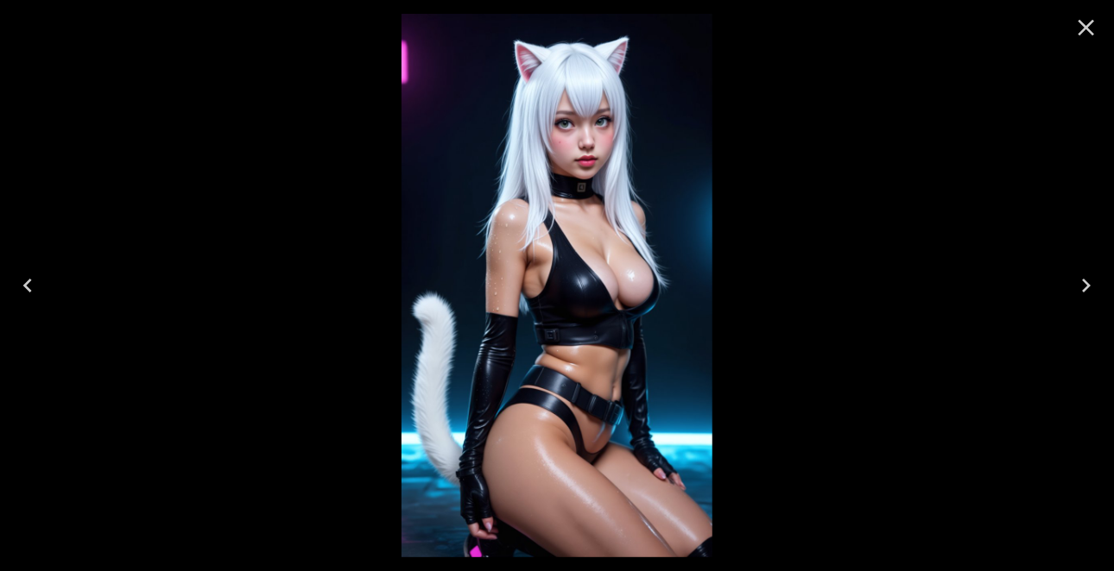
click at [1084, 284] on icon "Next" at bounding box center [1086, 286] width 28 height 28
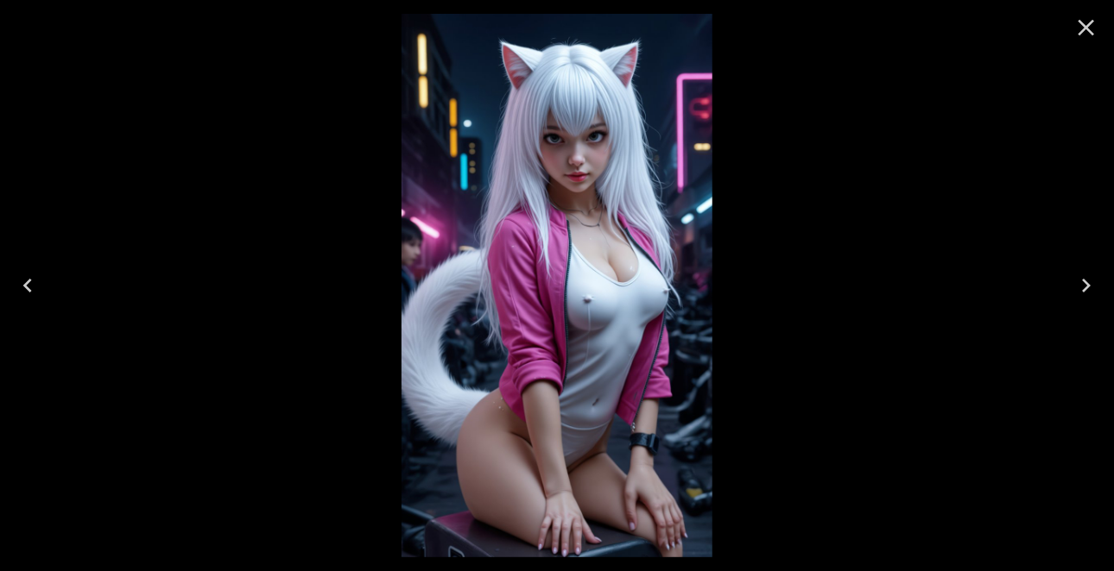
click at [1084, 284] on icon "Next" at bounding box center [1086, 286] width 28 height 28
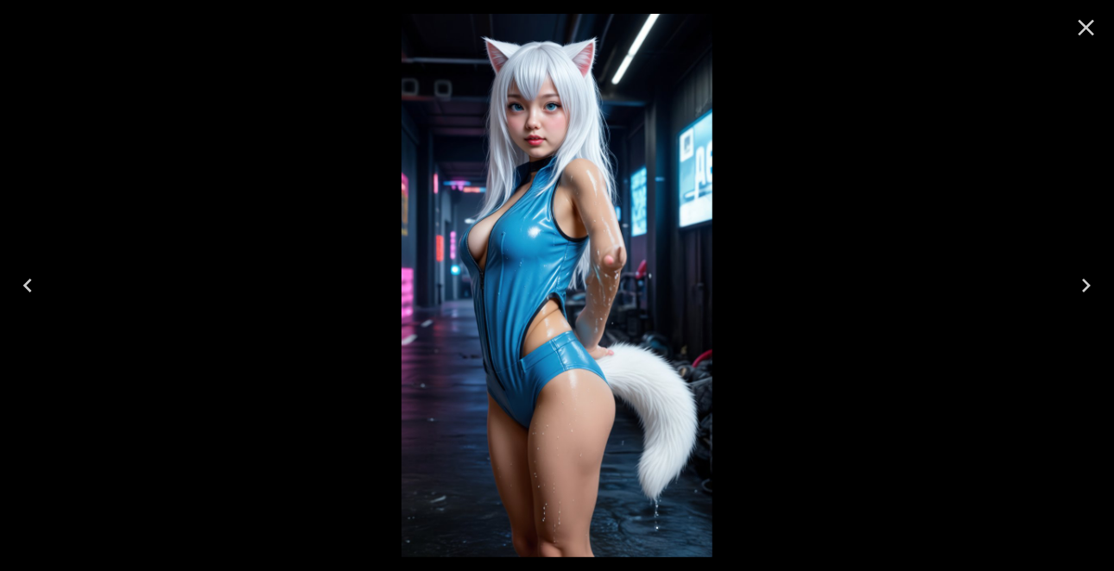
click at [1084, 20] on icon "Close" at bounding box center [1086, 28] width 28 height 28
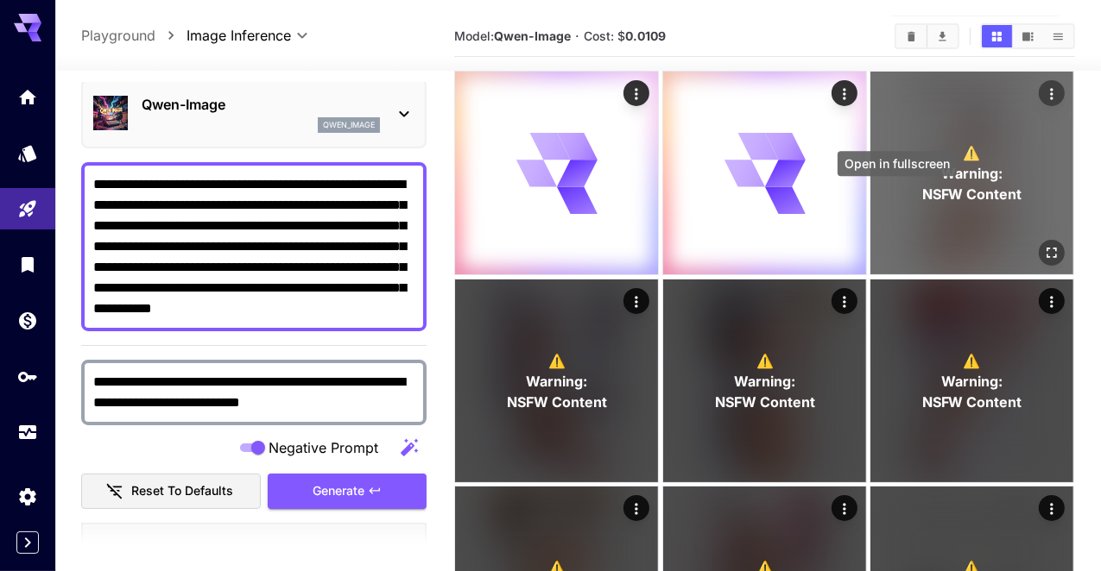
click at [1044, 244] on icon "Open in fullscreen" at bounding box center [1052, 252] width 17 height 17
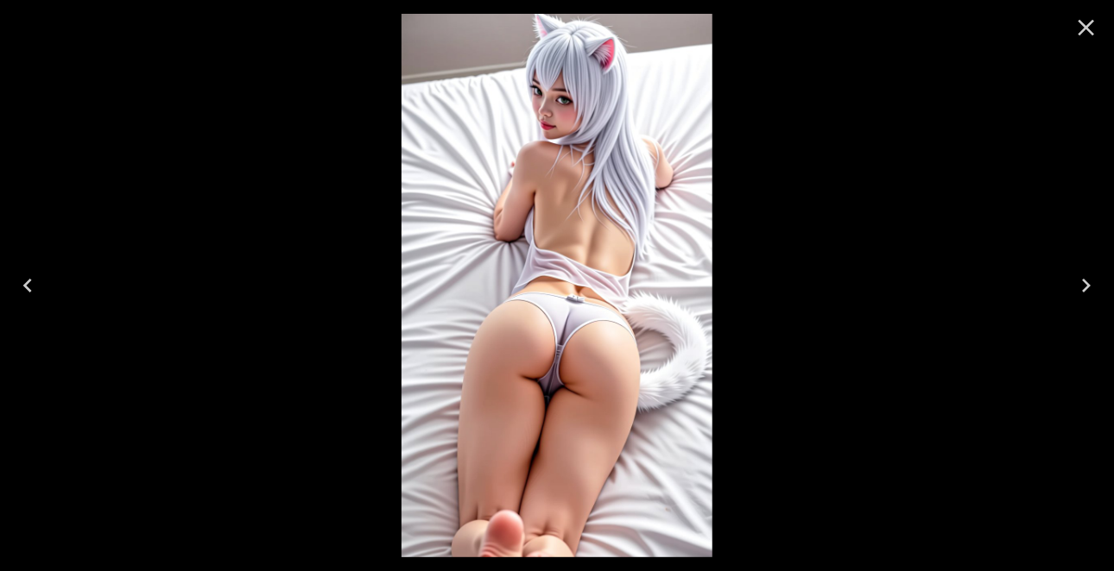
click at [1089, 26] on icon "Close" at bounding box center [1086, 28] width 16 height 16
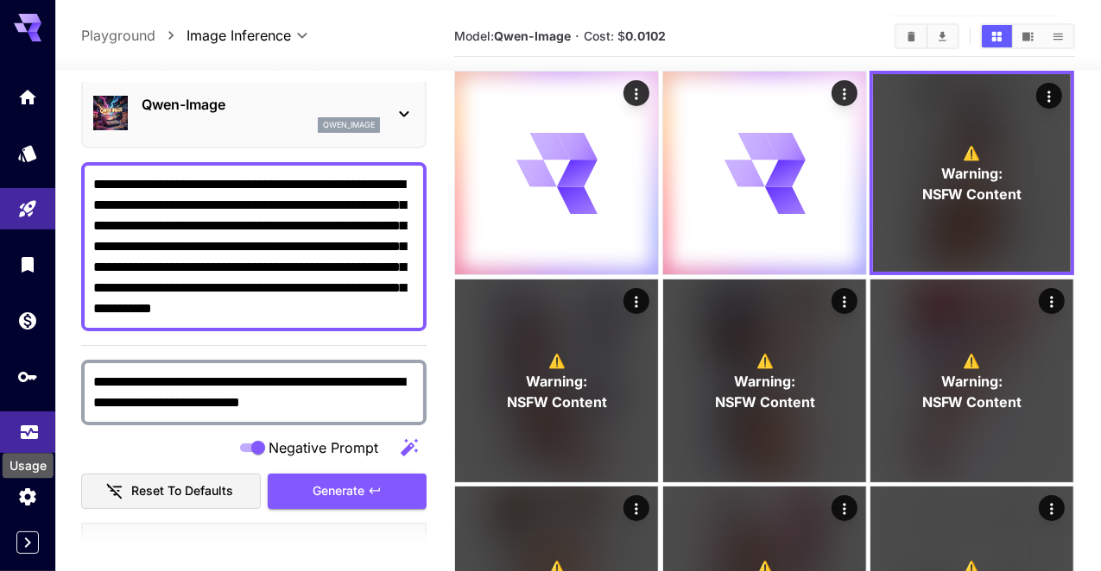
click at [22, 426] on icon "Usage" at bounding box center [29, 425] width 17 height 9
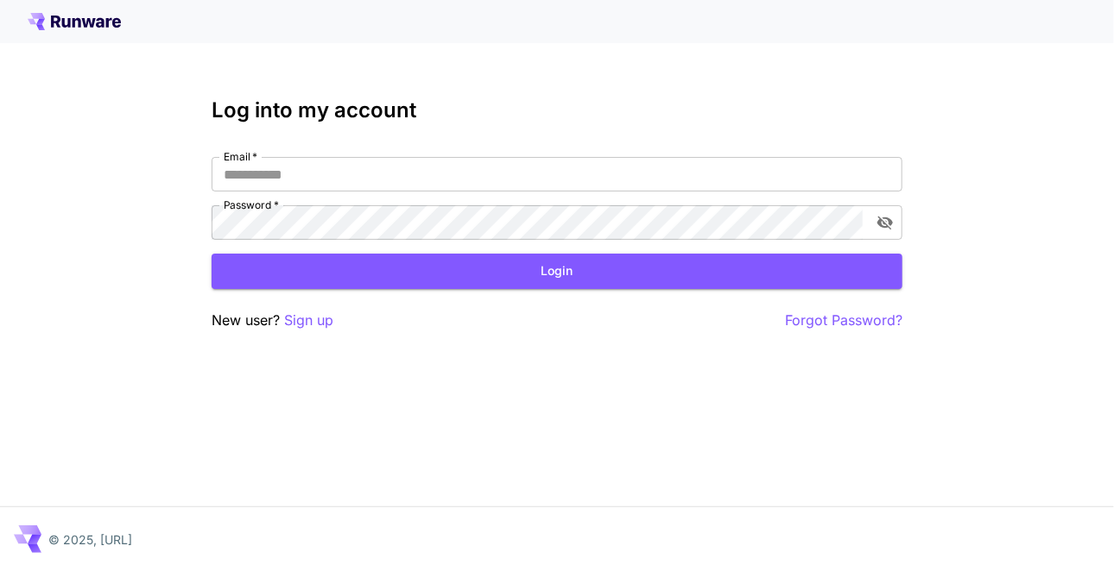
type input "**********"
click at [354, 266] on button "Login" at bounding box center [556, 271] width 691 height 35
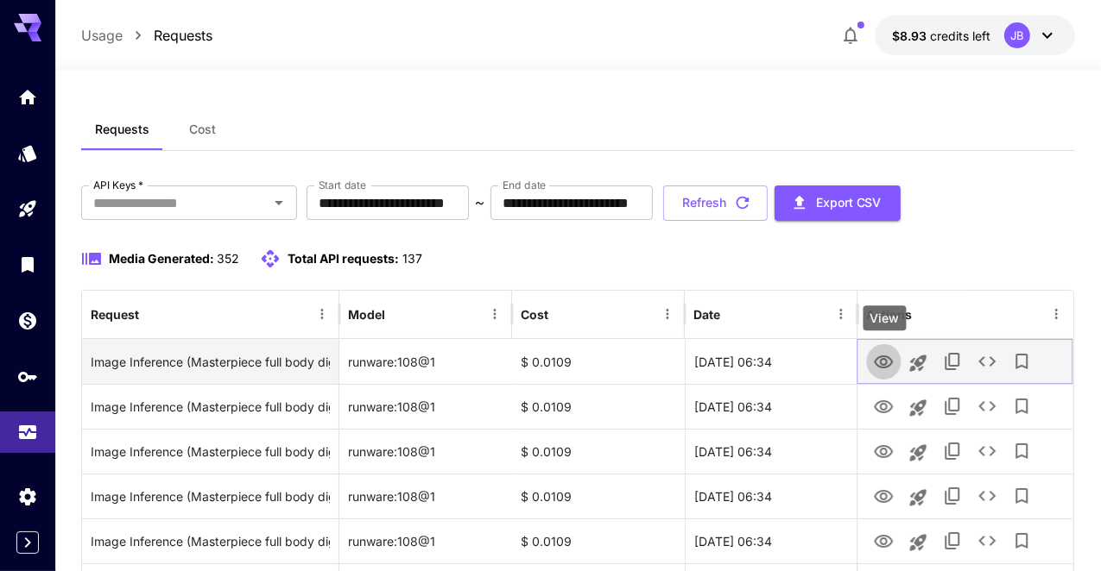
click at [885, 363] on icon "View" at bounding box center [884, 362] width 21 height 21
click at [915, 361] on icon "Launch in playground" at bounding box center [918, 363] width 16 height 16
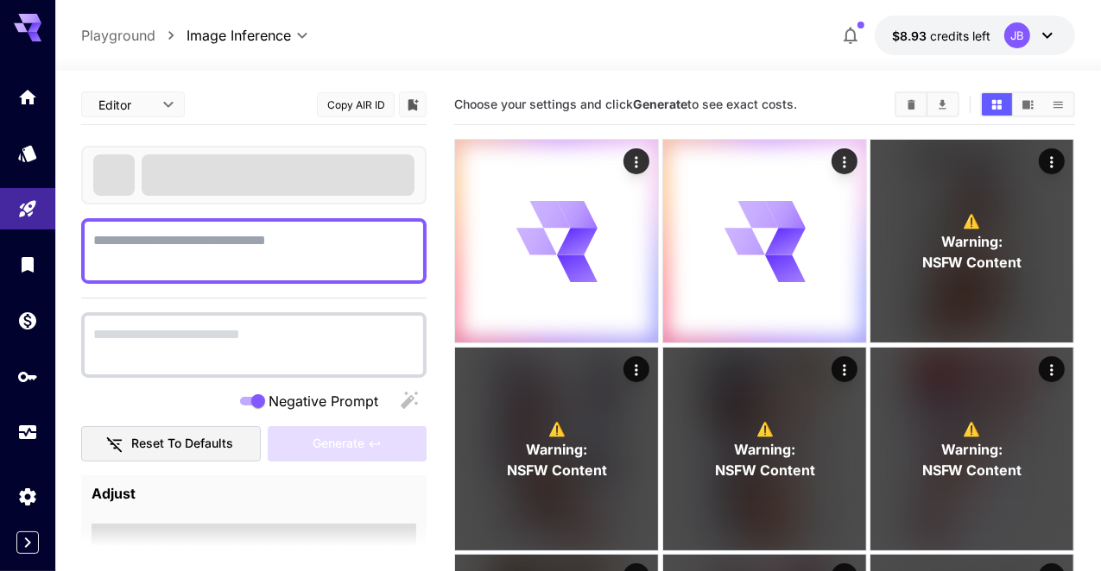
type textarea "**********"
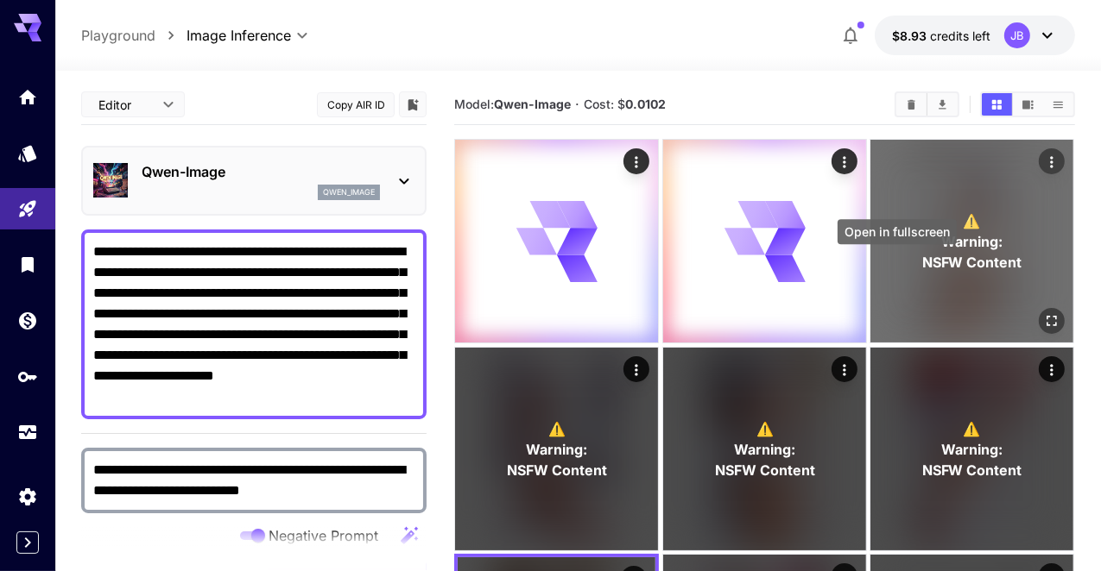
click at [1044, 312] on icon "Open in fullscreen" at bounding box center [1052, 320] width 17 height 17
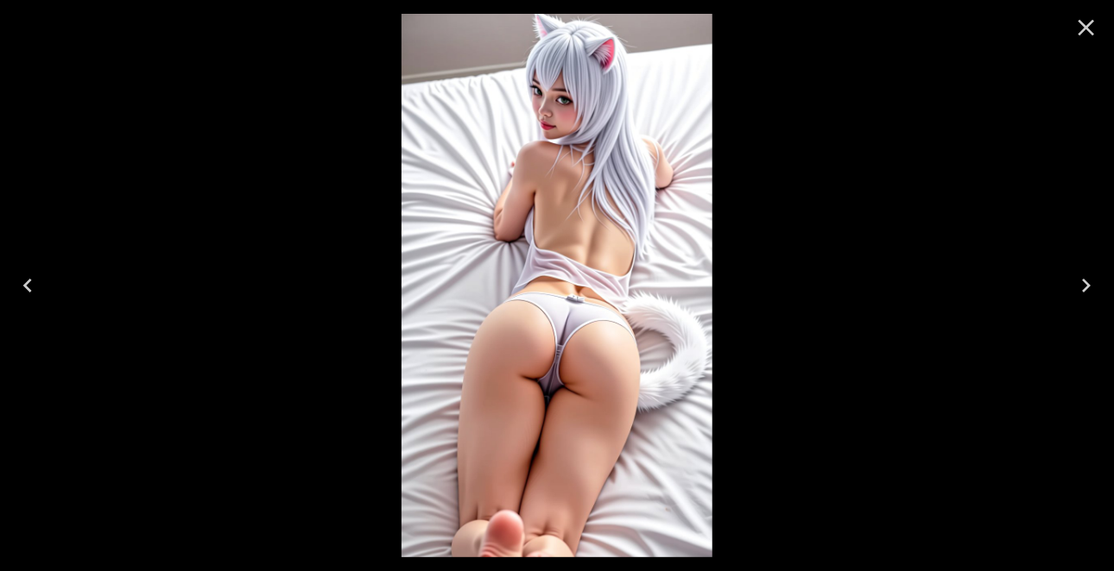
click at [1093, 25] on icon "Close" at bounding box center [1086, 28] width 28 height 28
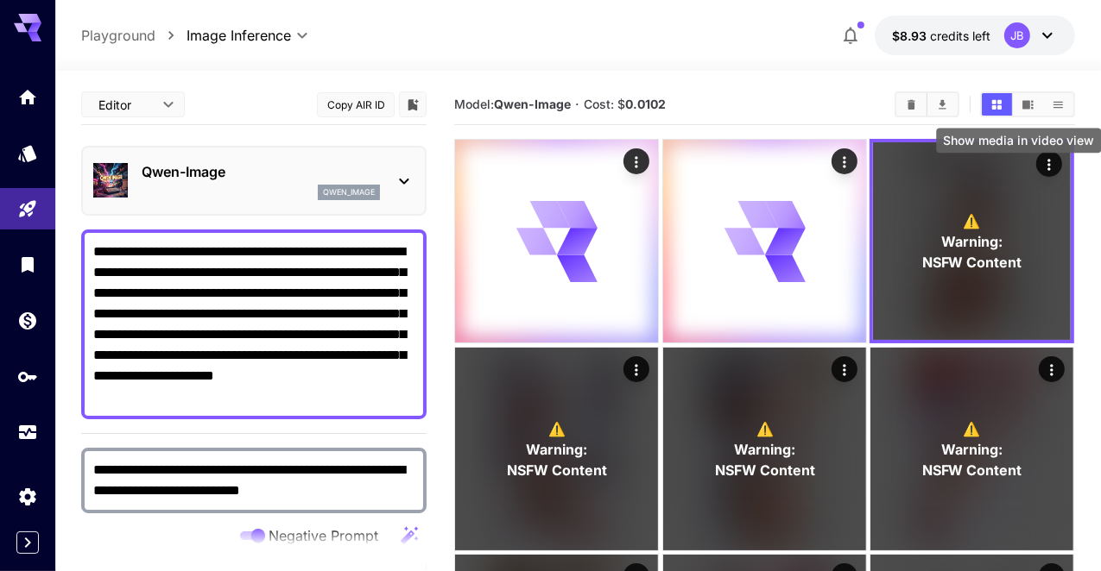
click at [1026, 101] on icon "Show media in video view" at bounding box center [1027, 104] width 11 height 9
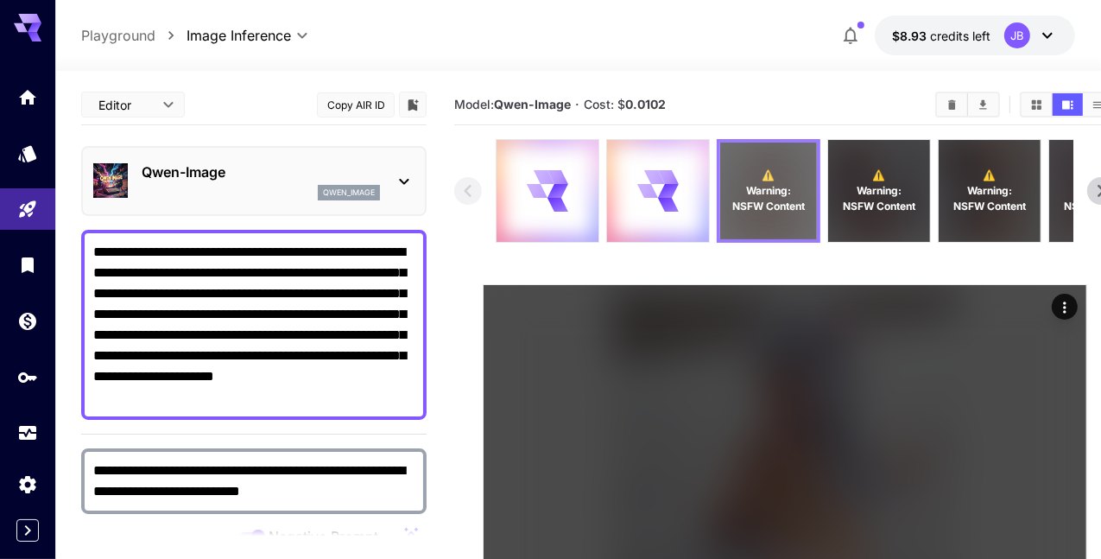
click at [783, 175] on p "⚠️ Warning: NSFW Content" at bounding box center [768, 190] width 73 height 47
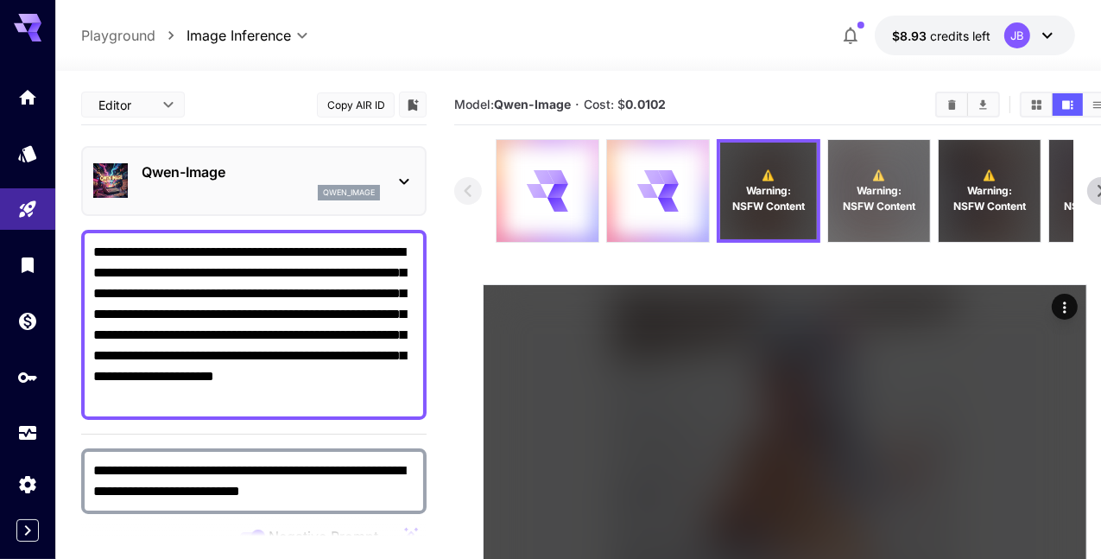
click at [880, 185] on span "Warning:" at bounding box center [878, 191] width 45 height 16
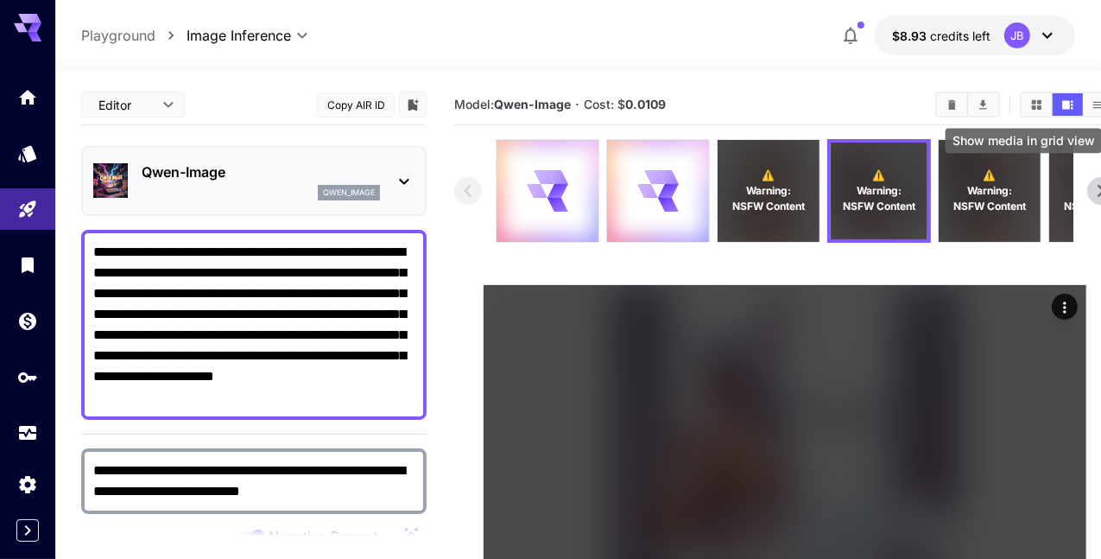
click at [1043, 104] on icon "Show media in grid view" at bounding box center [1036, 104] width 13 height 13
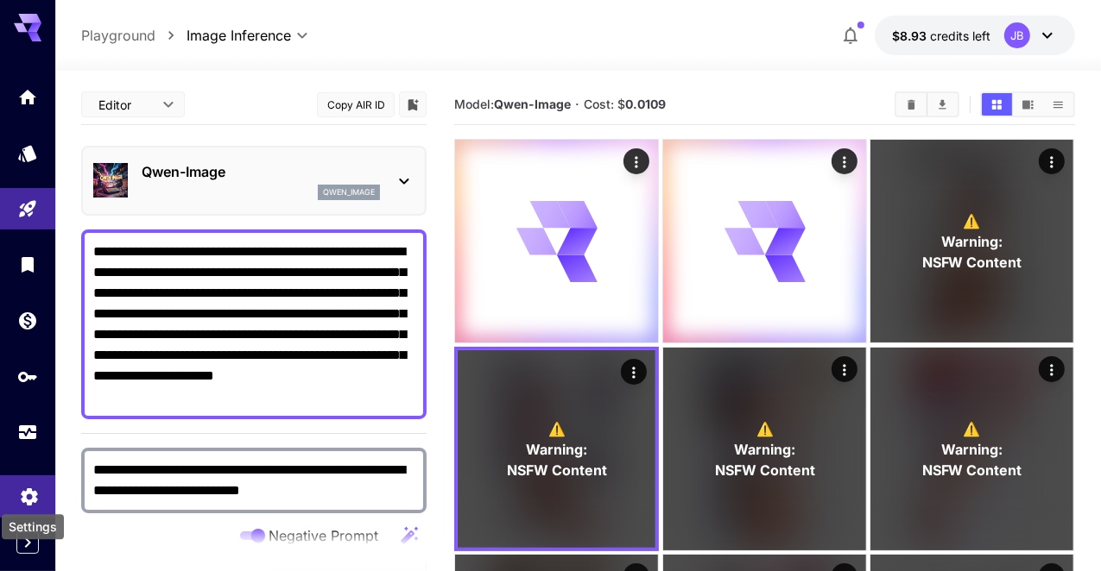
click at [31, 494] on icon "Settings" at bounding box center [29, 493] width 21 height 21
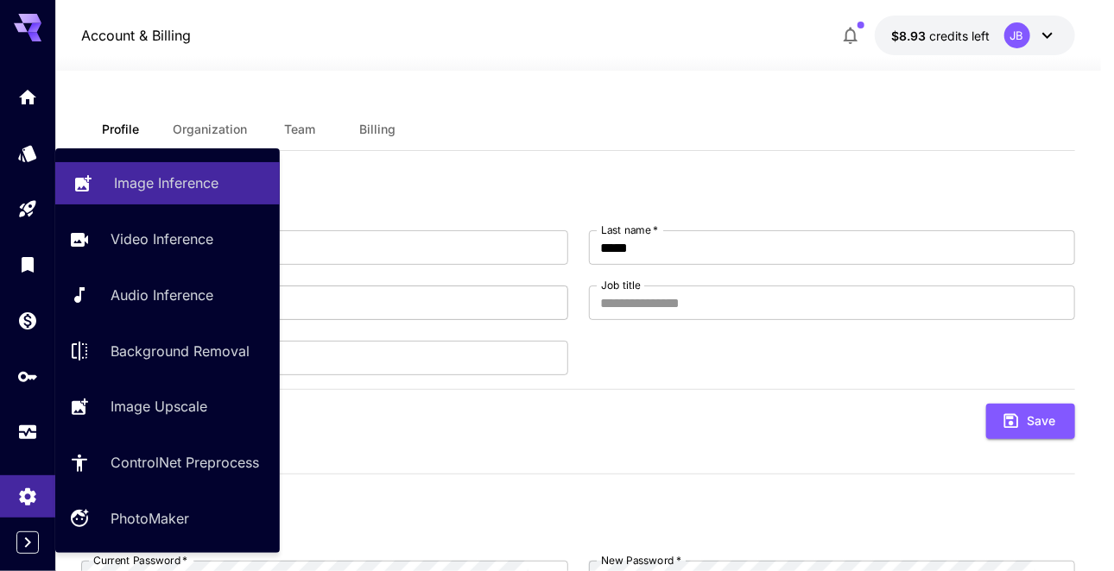
click at [144, 183] on p "Image Inference" at bounding box center [166, 183] width 104 height 21
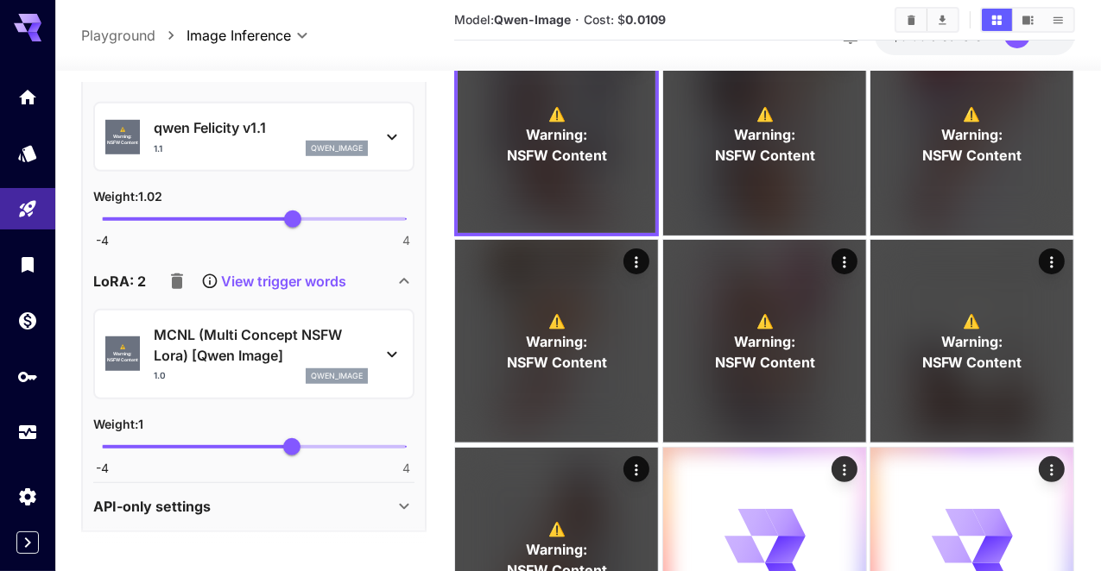
scroll to position [389, 0]
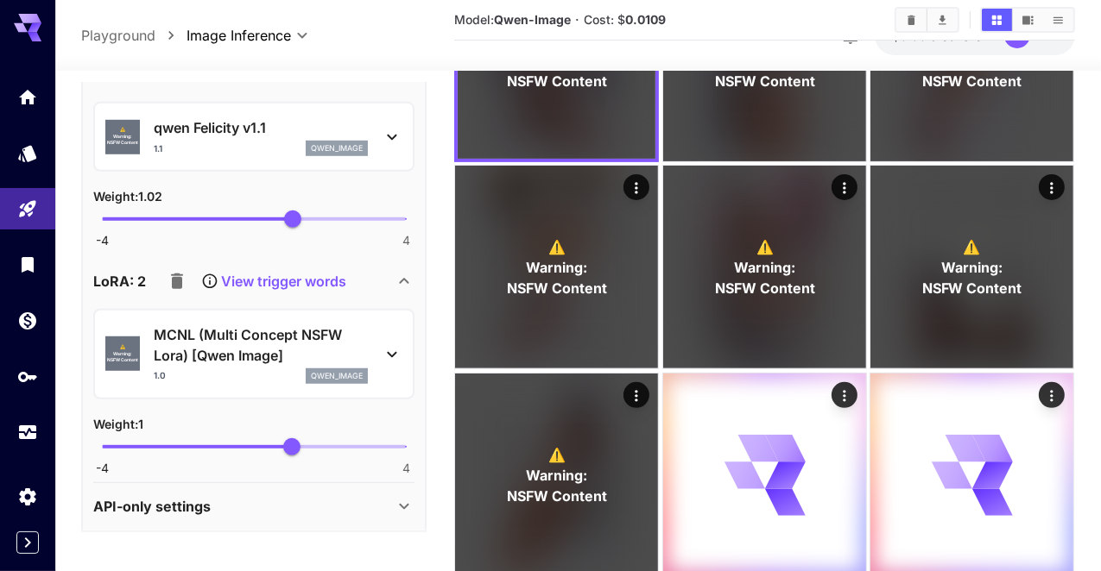
click at [307, 496] on div "API-only settings" at bounding box center [243, 506] width 300 height 21
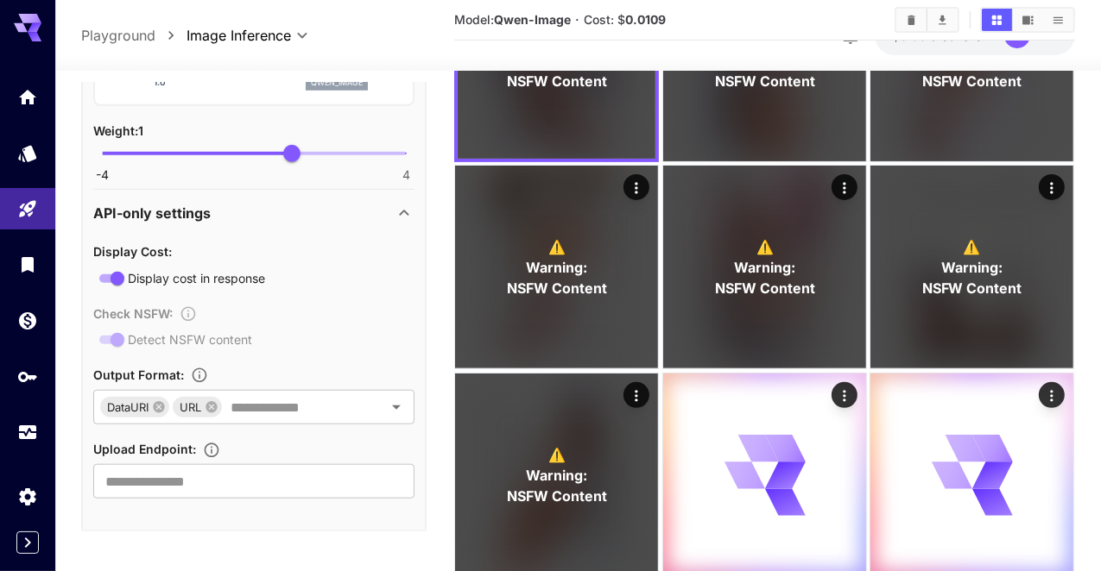
scroll to position [390, 0]
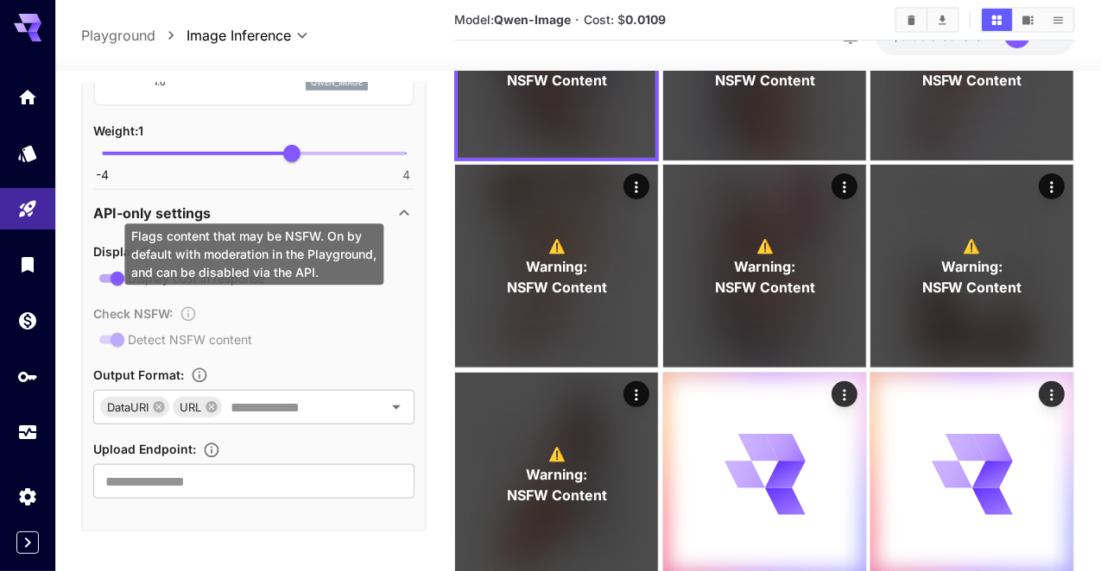
click at [115, 334] on div "Check NSFW : Detect NSFW content" at bounding box center [253, 326] width 321 height 47
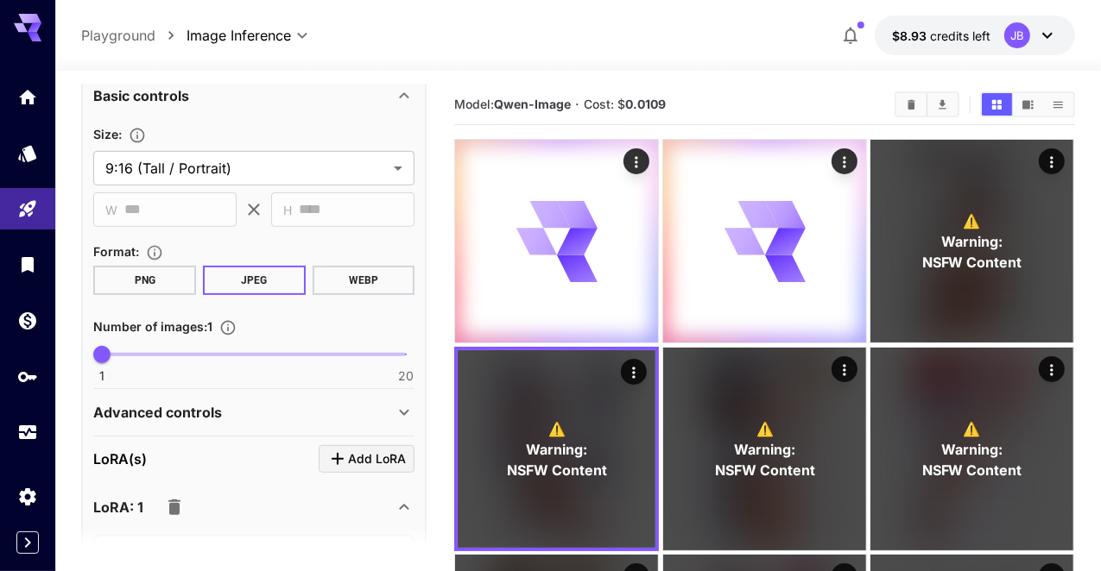
scroll to position [546, 0]
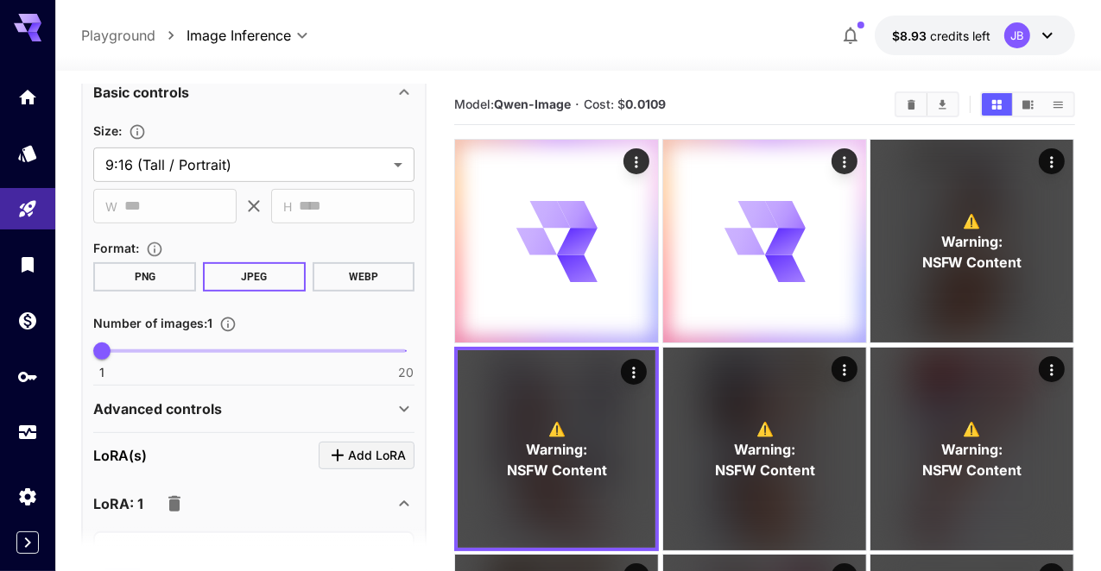
click at [390, 400] on div "Advanced controls" at bounding box center [243, 409] width 300 height 21
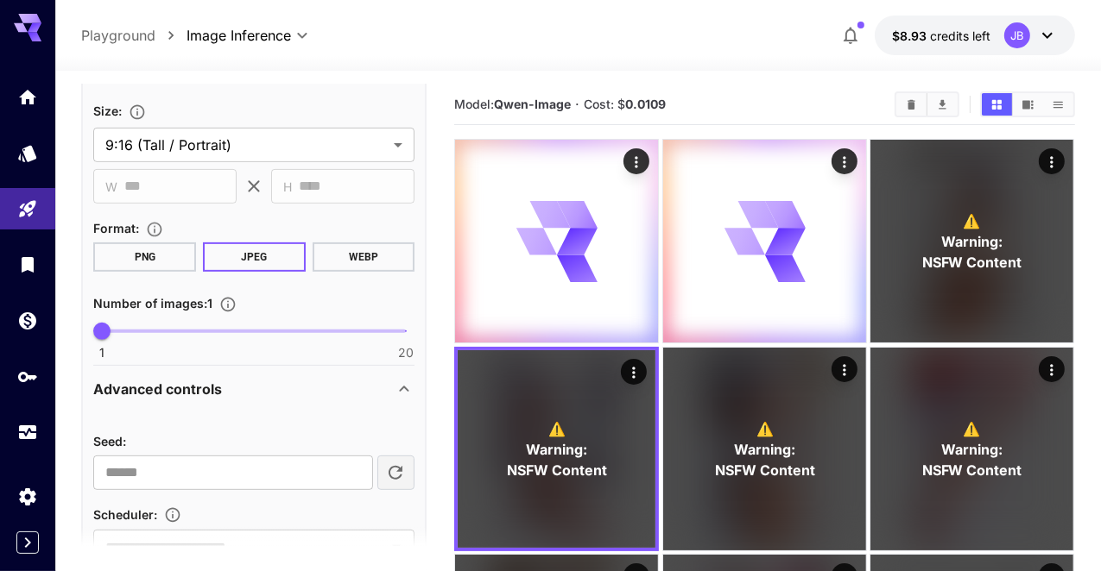
scroll to position [0, 0]
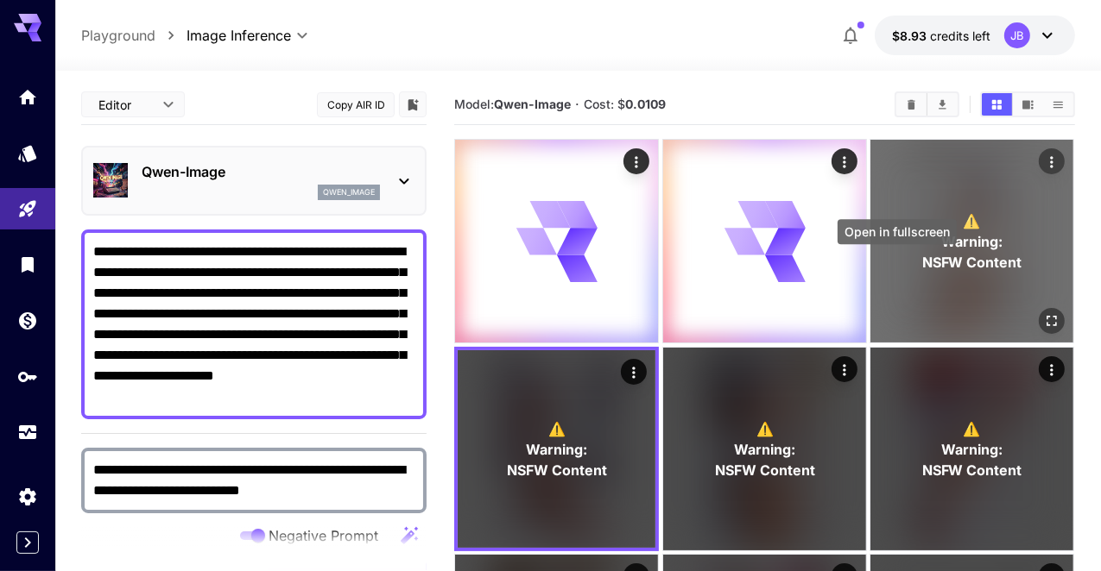
click at [1044, 312] on icon "Open in fullscreen" at bounding box center [1052, 320] width 17 height 17
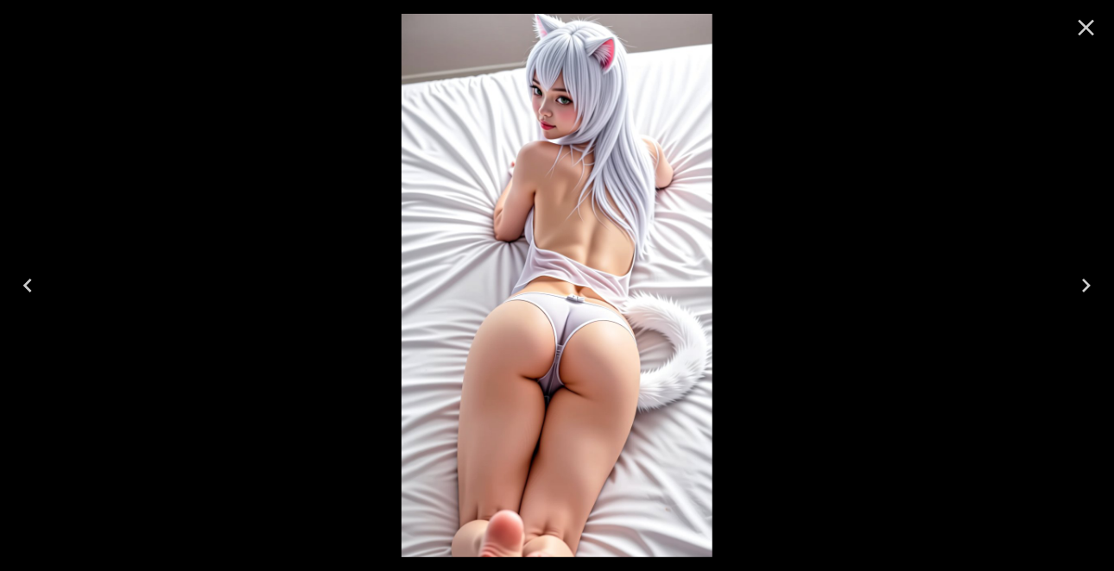
click at [1088, 30] on icon "Close" at bounding box center [1086, 28] width 16 height 16
